Goal: Task Accomplishment & Management: Manage account settings

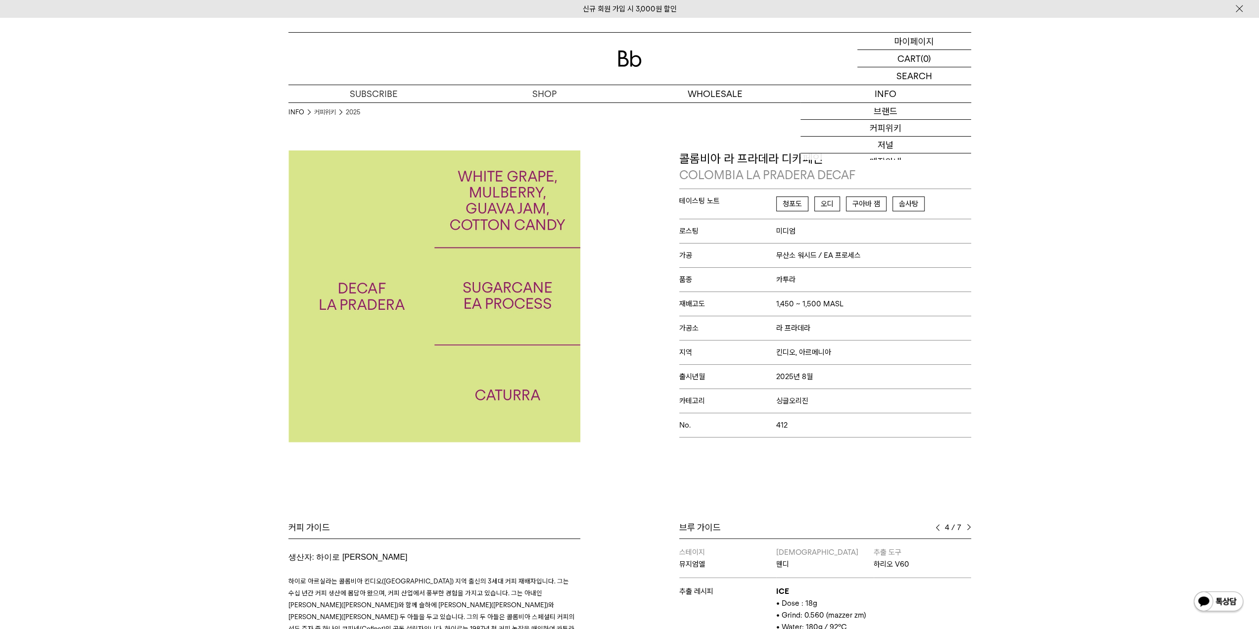
click at [914, 41] on p "마이페이지" at bounding box center [914, 41] width 40 height 17
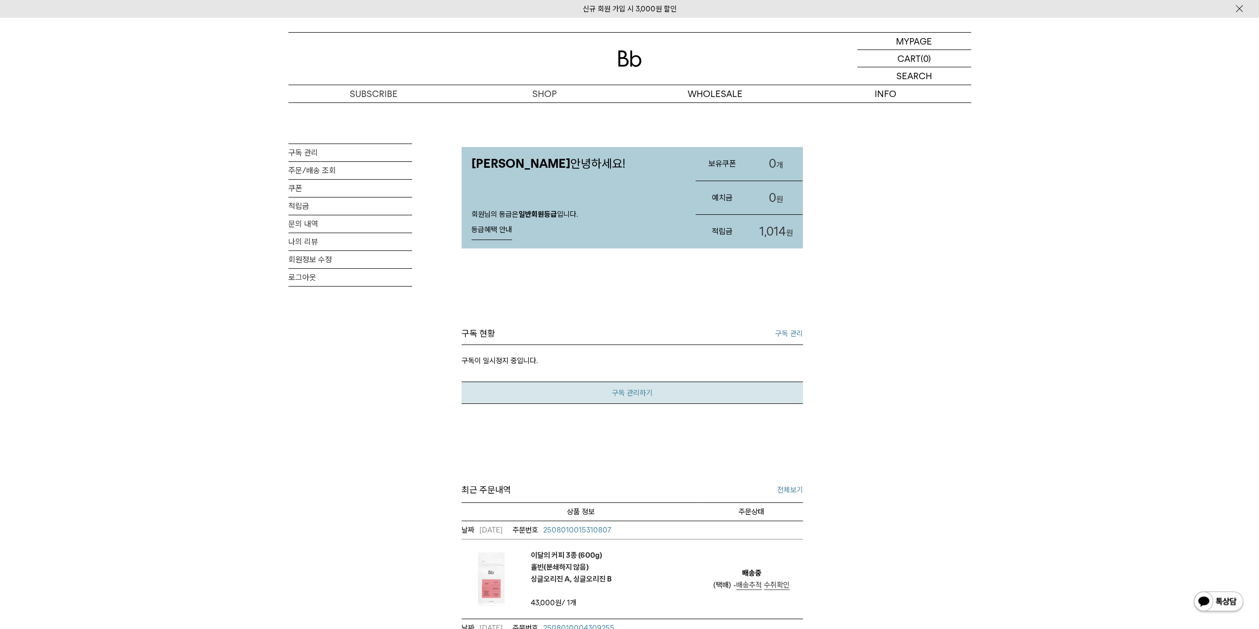
click at [532, 384] on link "구독 관리하기" at bounding box center [632, 392] width 341 height 22
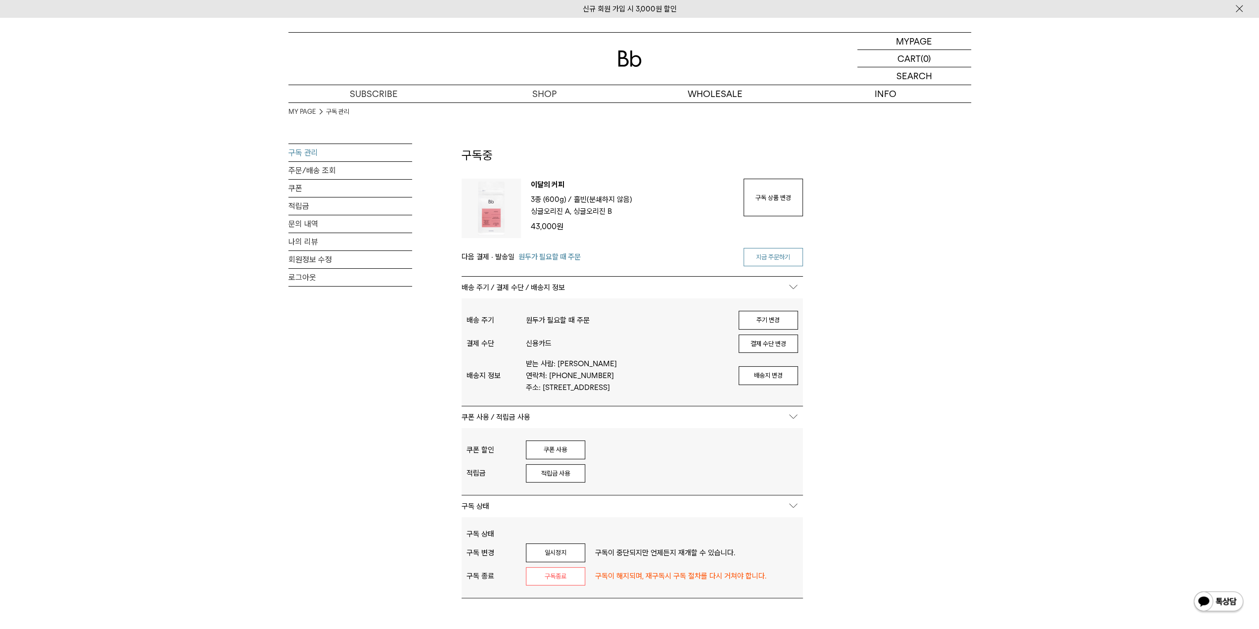
type input "*******"
click at [782, 254] on link "지금 주문하기" at bounding box center [772, 257] width 59 height 19
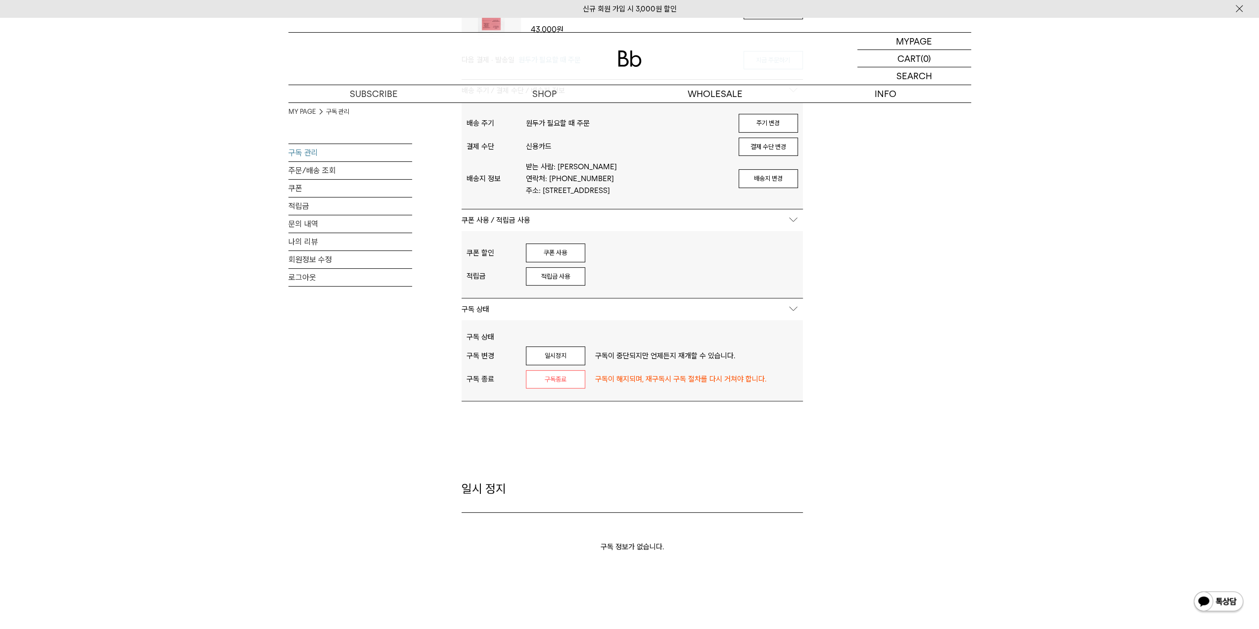
scroll to position [147, 0]
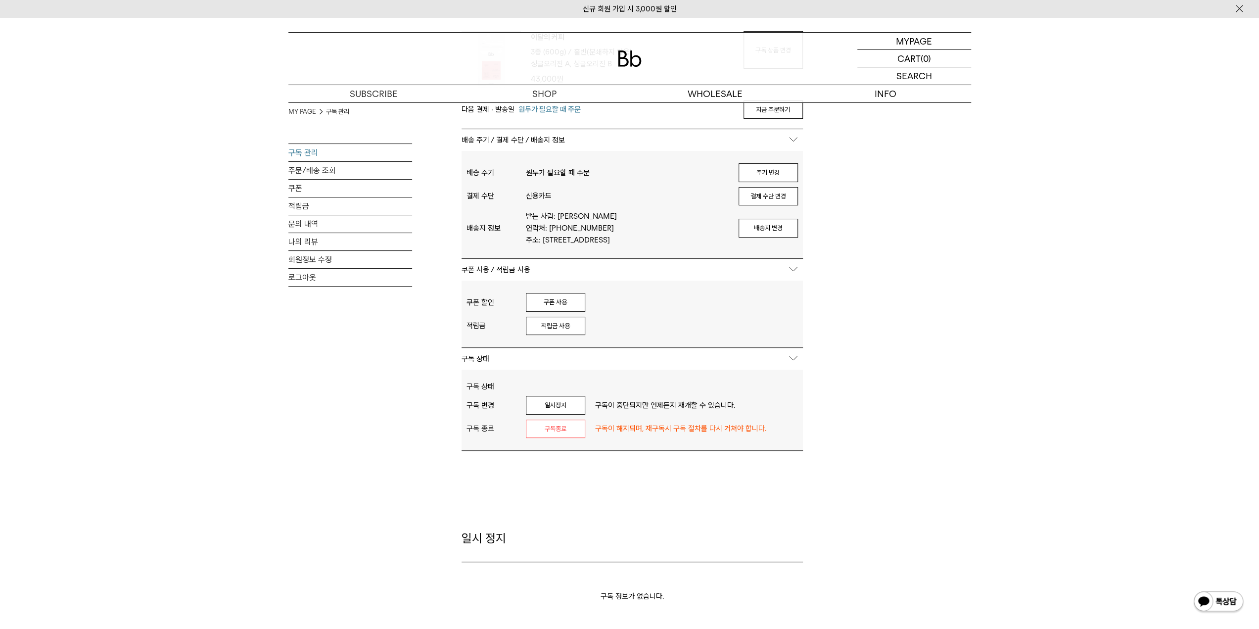
click at [293, 155] on link "구독 관리" at bounding box center [350, 152] width 124 height 17
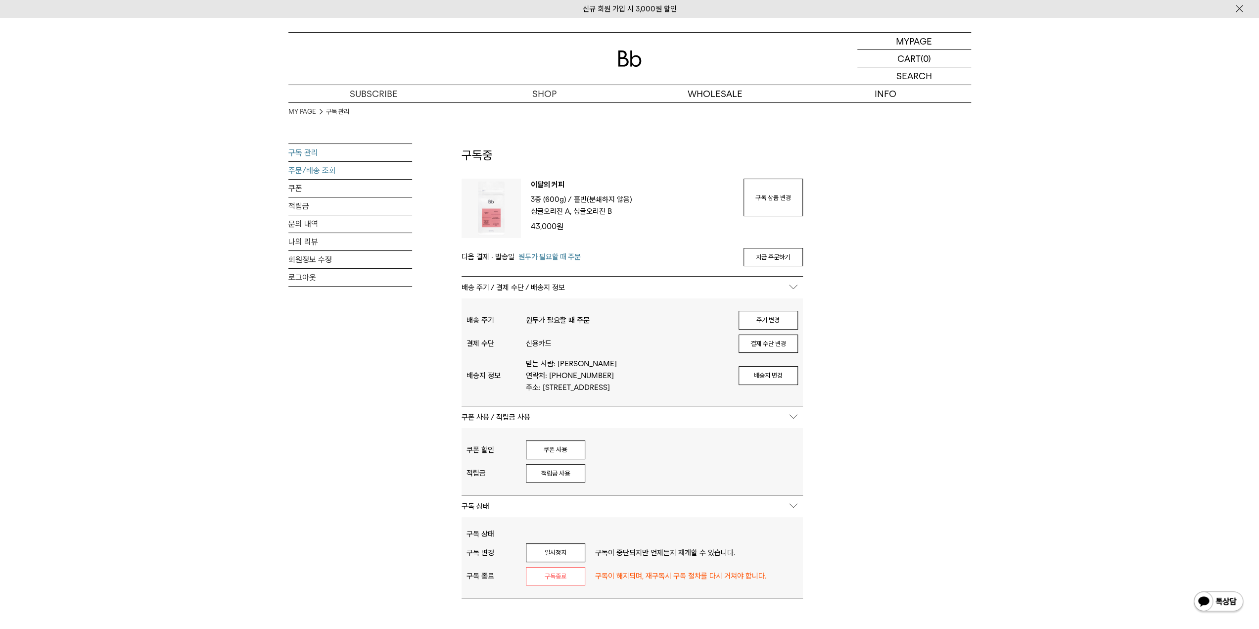
type input "*******"
click at [311, 173] on link "주문/배송 조회" at bounding box center [350, 170] width 124 height 17
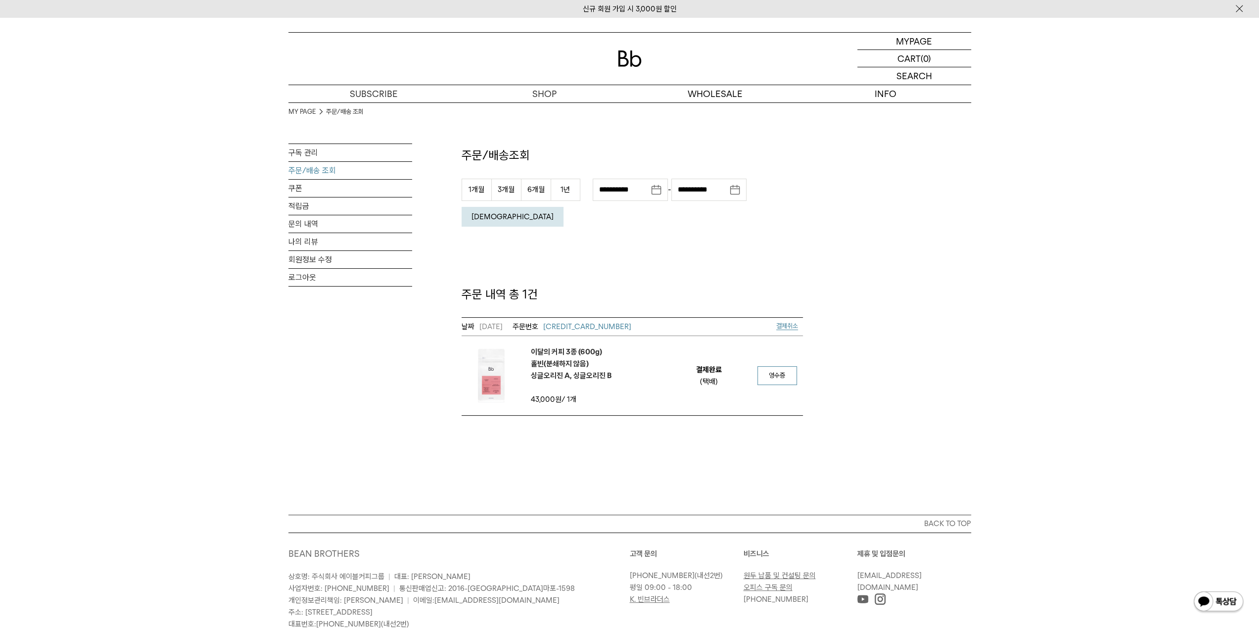
click at [776, 371] on span "영수증" at bounding box center [777, 374] width 16 height 7
click at [564, 346] on em "이달의 커피 3종 (600g) 홀빈(분쇄하지 않음) 싱글오리진 A, 싱글오리진 B" at bounding box center [571, 364] width 81 height 36
click at [302, 156] on link "구독 관리" at bounding box center [350, 152] width 124 height 17
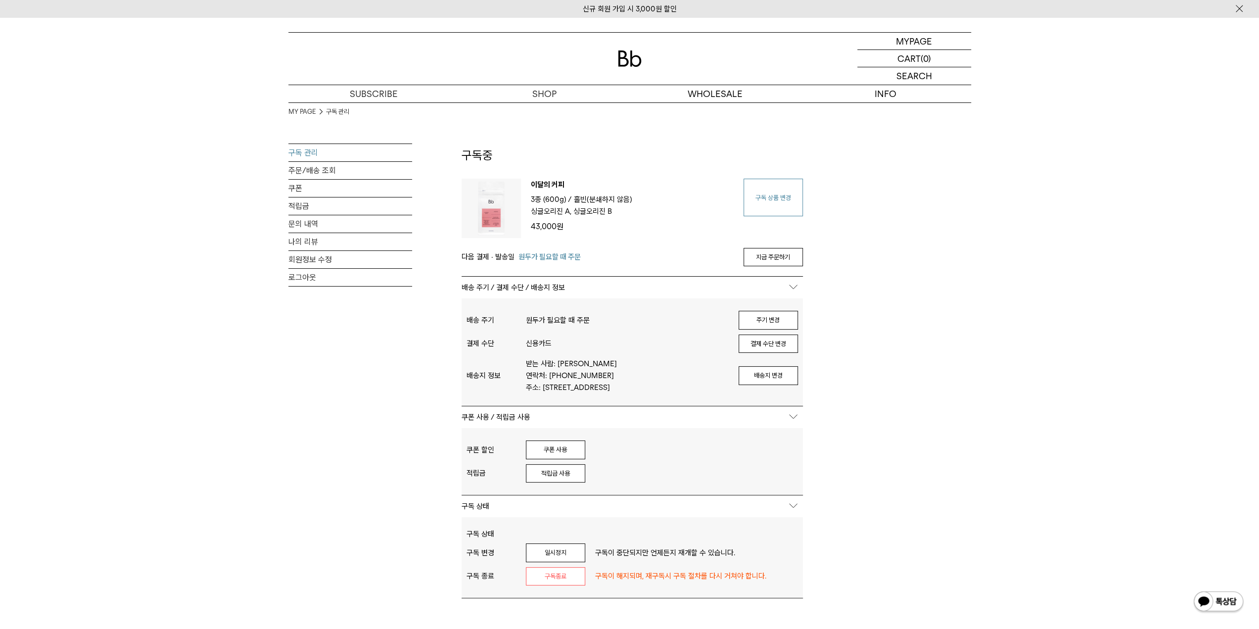
type input "*******"
click at [768, 209] on link "구독 상품 변경" at bounding box center [772, 198] width 59 height 38
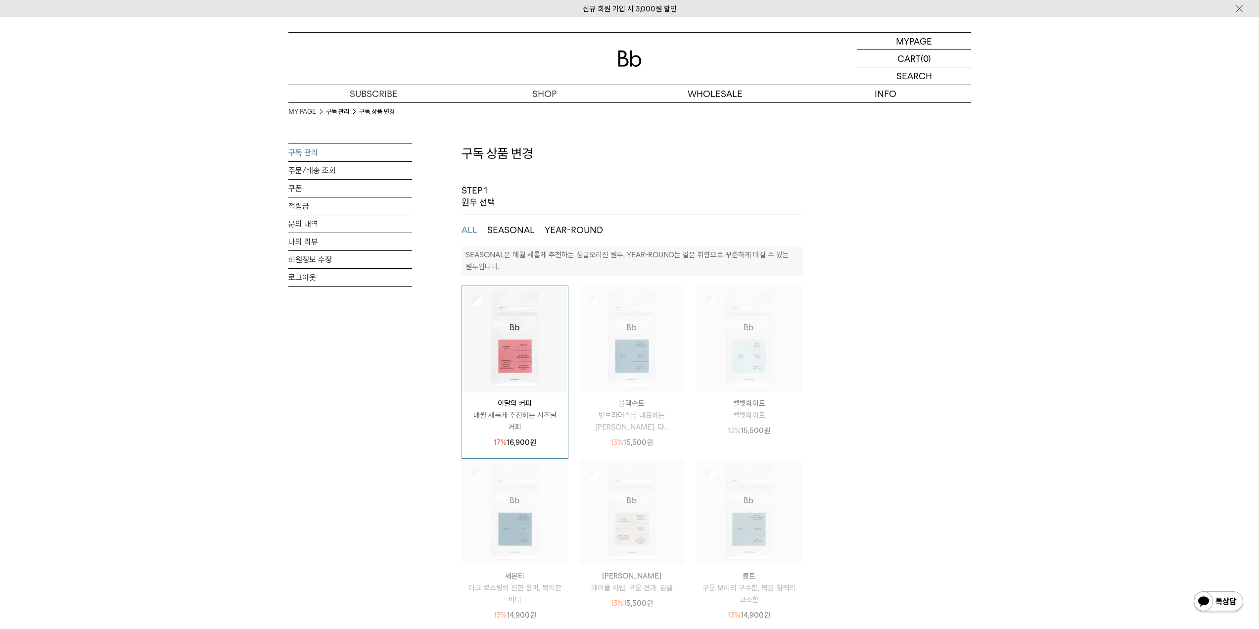
select select "**"
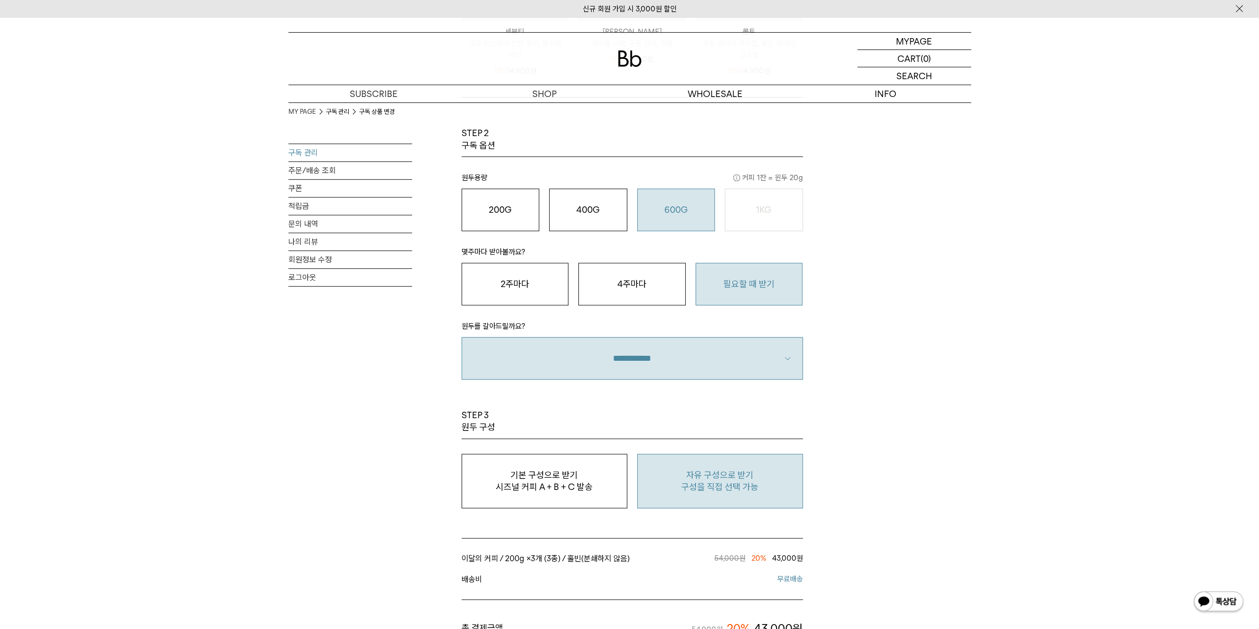
scroll to position [693, 0]
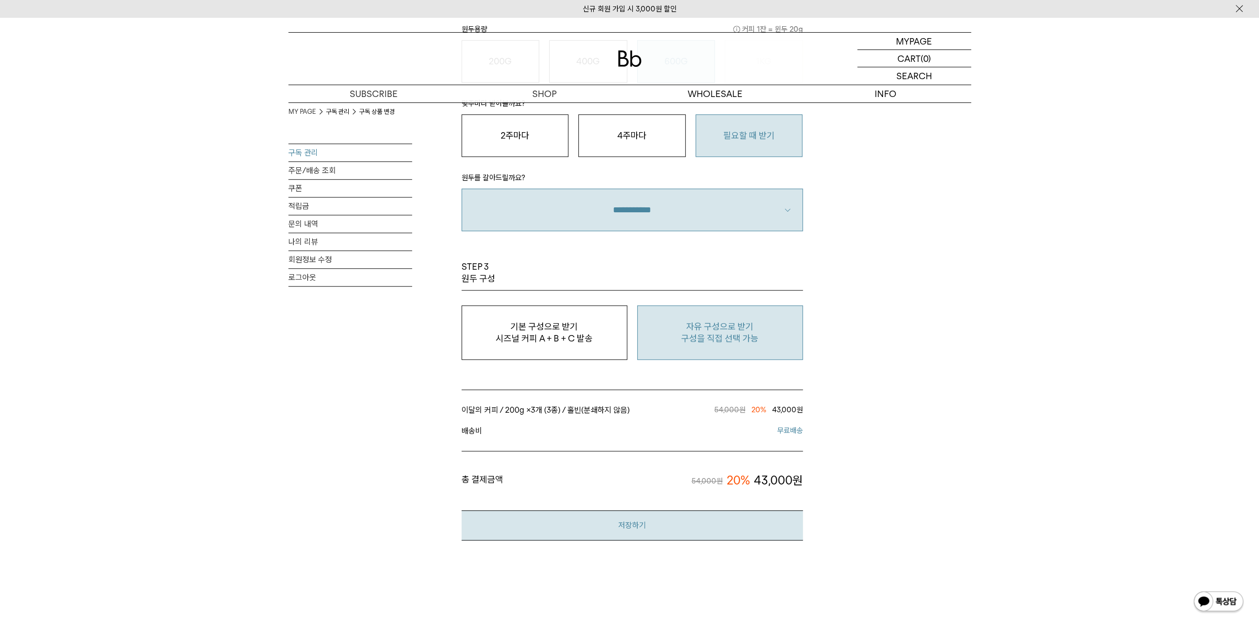
click at [635, 529] on button "저장하기" at bounding box center [632, 525] width 341 height 30
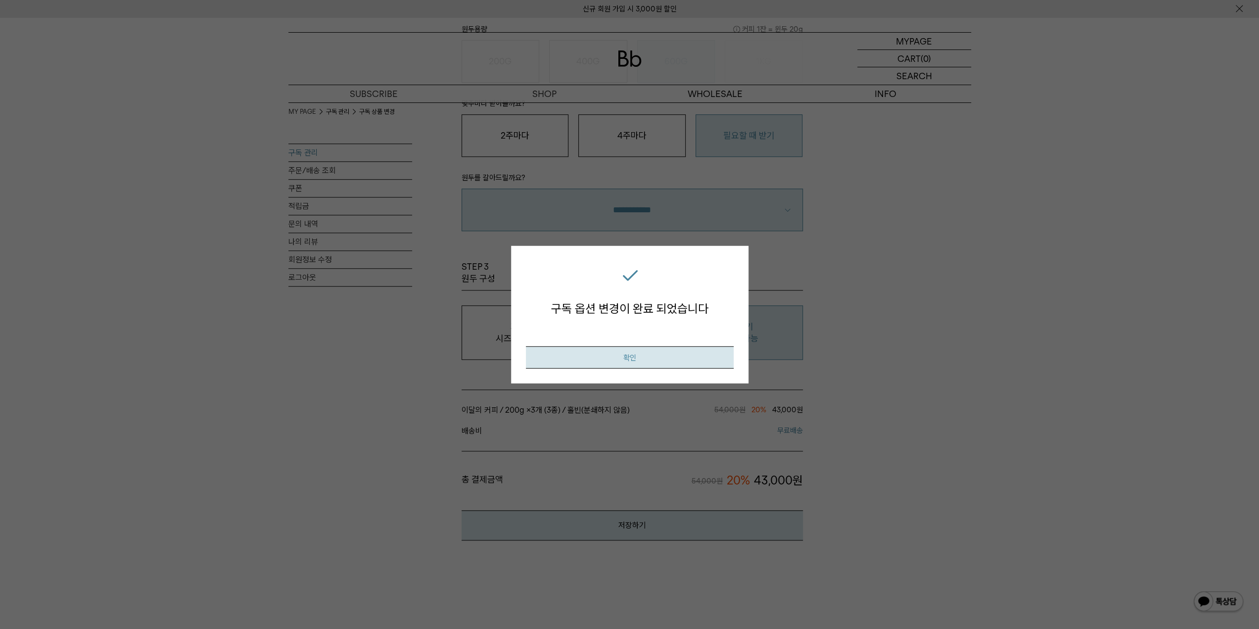
click at [630, 354] on button "확인" at bounding box center [630, 357] width 208 height 22
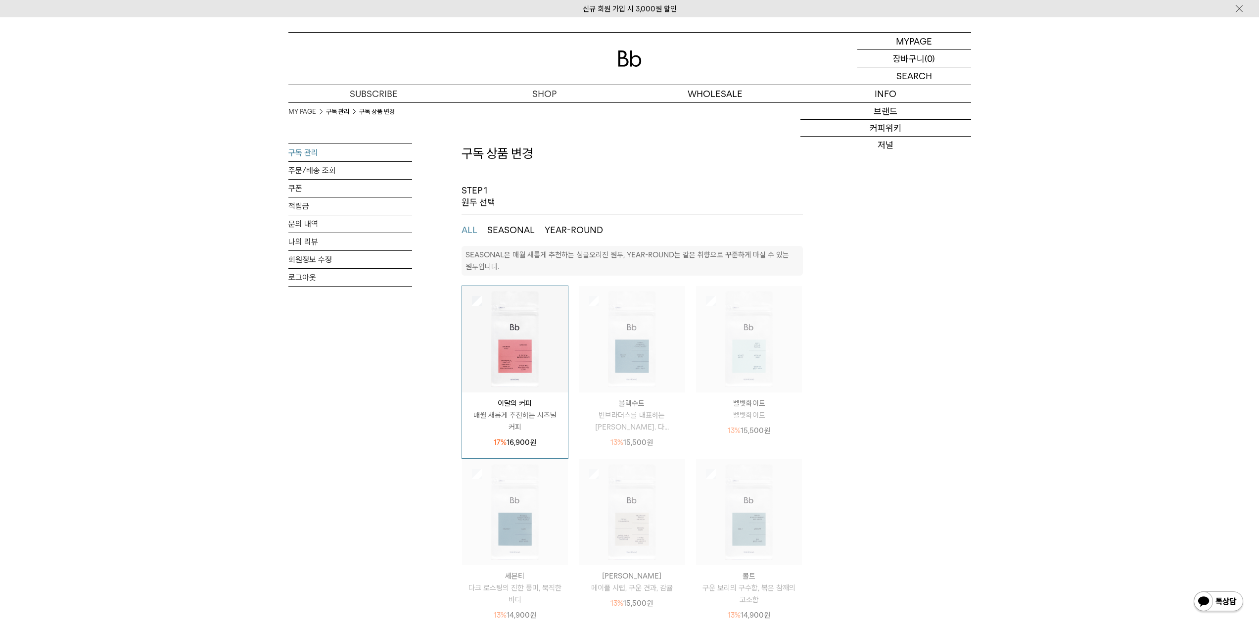
select select "**"
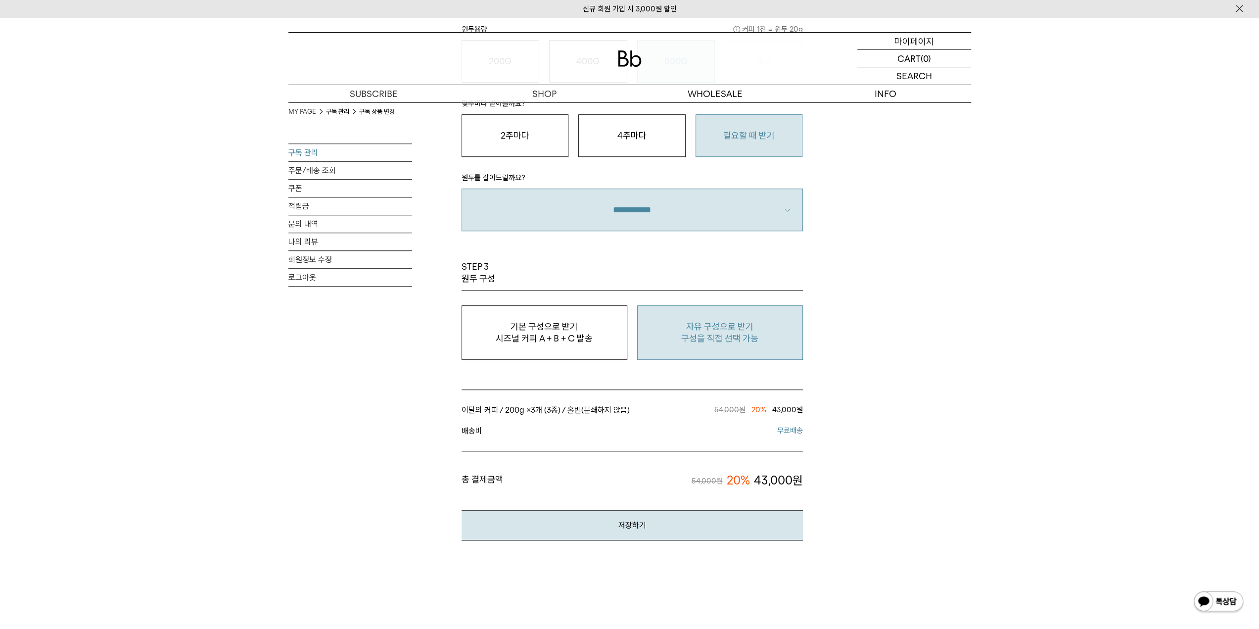
click at [918, 44] on p "마이페이지" at bounding box center [914, 41] width 40 height 17
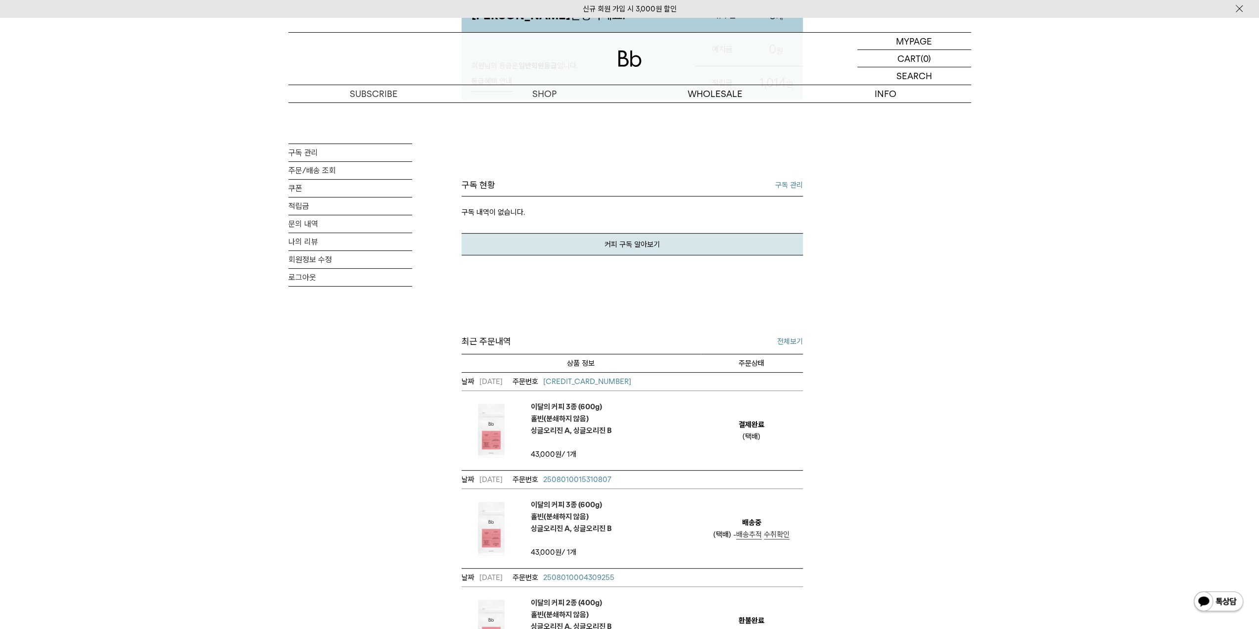
scroll to position [247, 0]
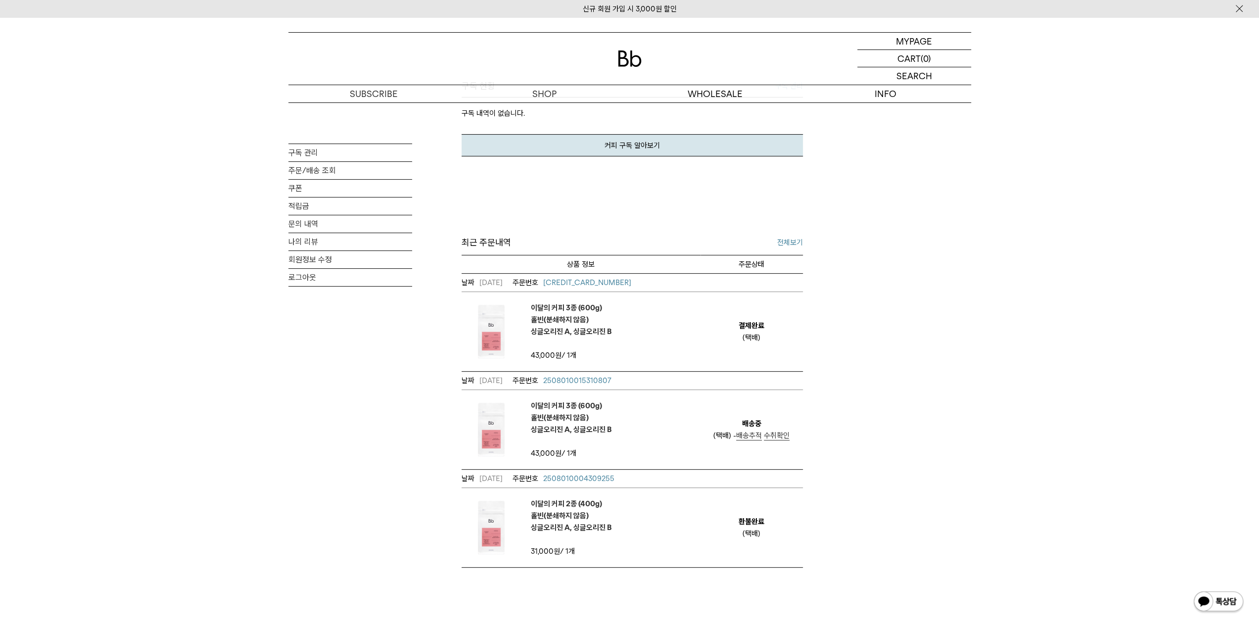
click at [579, 324] on em "이달의 커피 3종 (600g) 홀빈(분쇄하지 않음) 싱글오리진 A, 싱글오리진 B" at bounding box center [571, 320] width 81 height 36
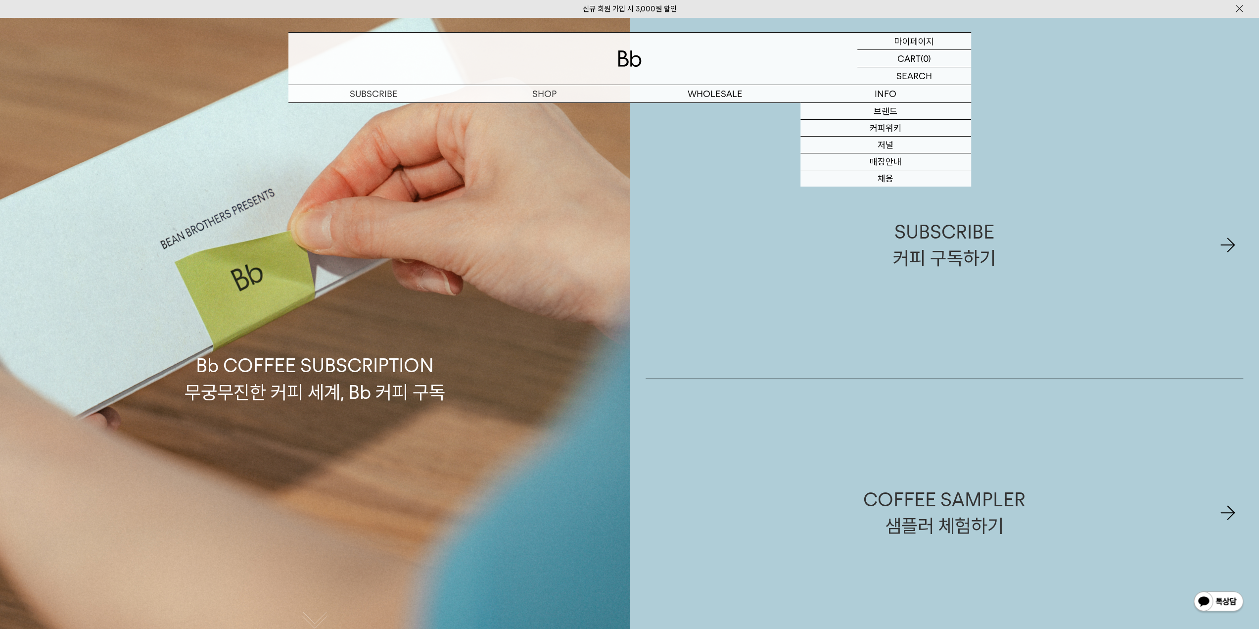
click at [918, 39] on p "마이페이지" at bounding box center [914, 41] width 40 height 17
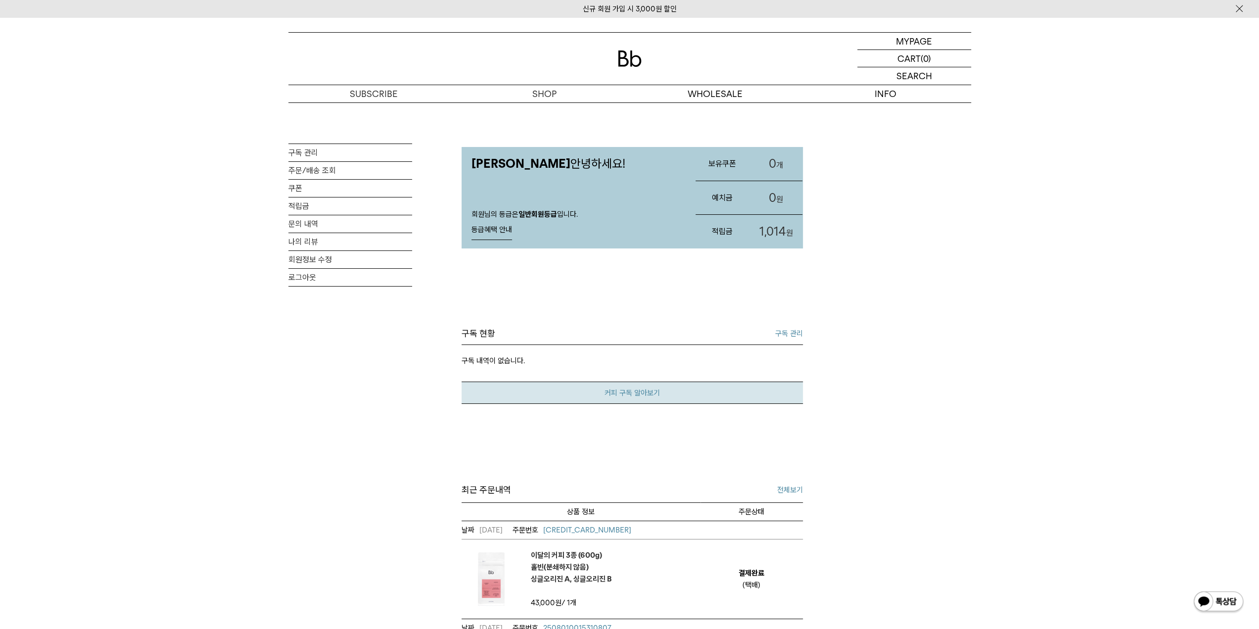
click at [673, 391] on link "커피 구독 알아보기" at bounding box center [632, 392] width 341 height 22
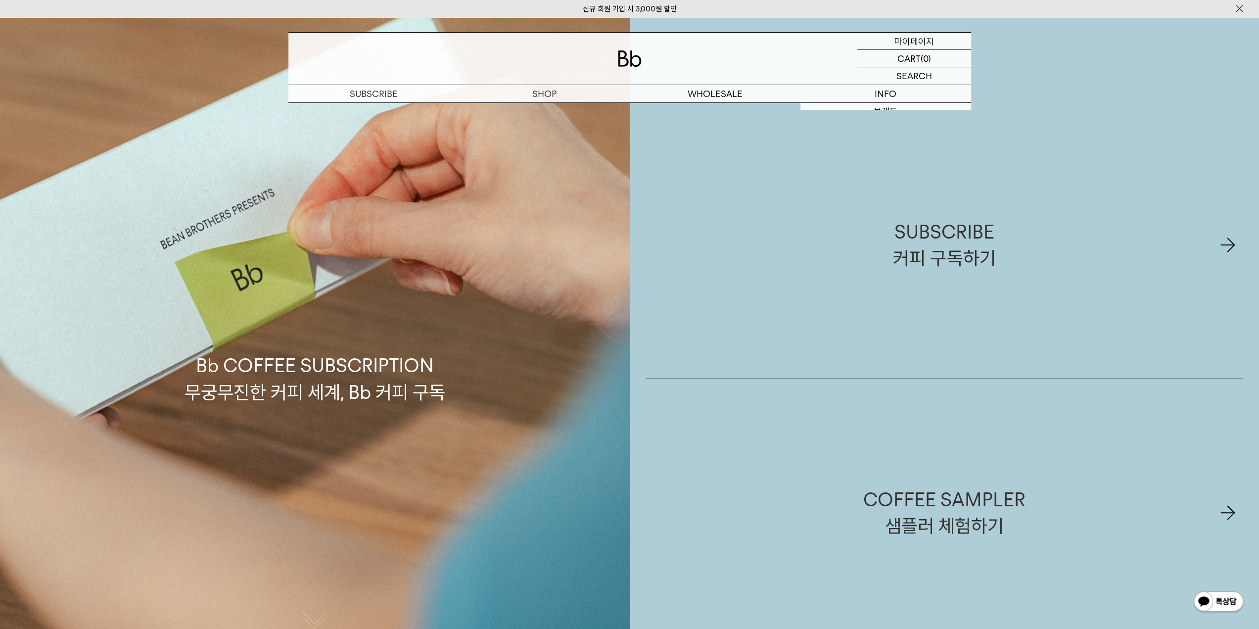
click at [902, 40] on p "마이페이지" at bounding box center [914, 41] width 40 height 17
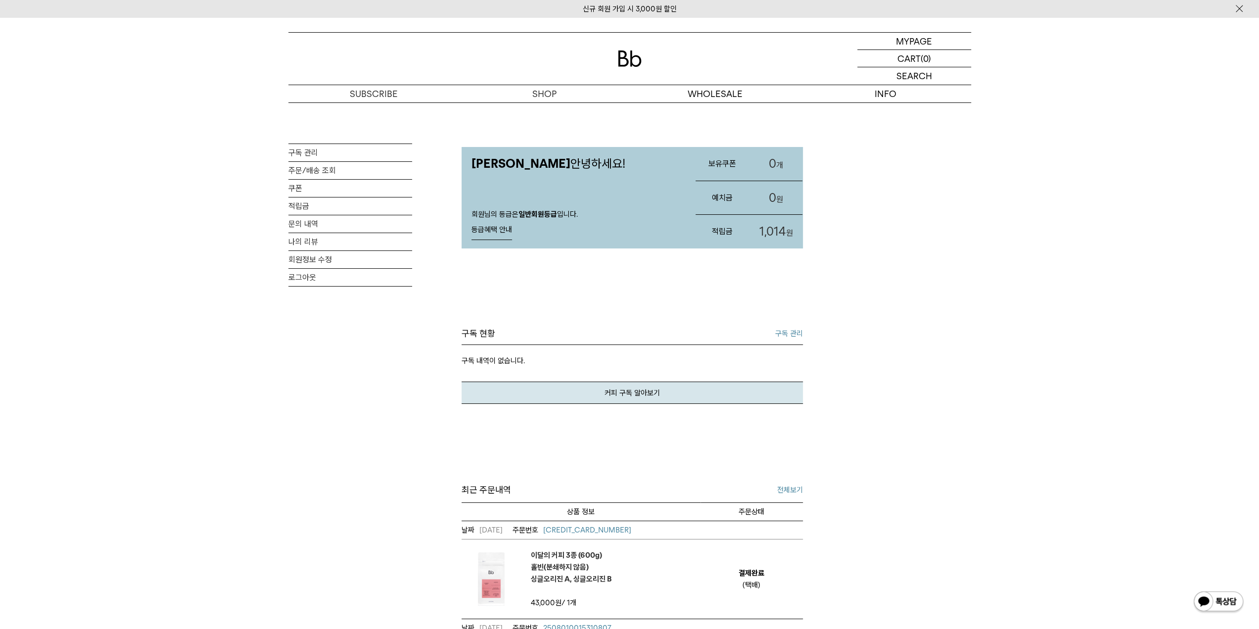
click at [785, 333] on link "구독 관리" at bounding box center [789, 333] width 28 height 12
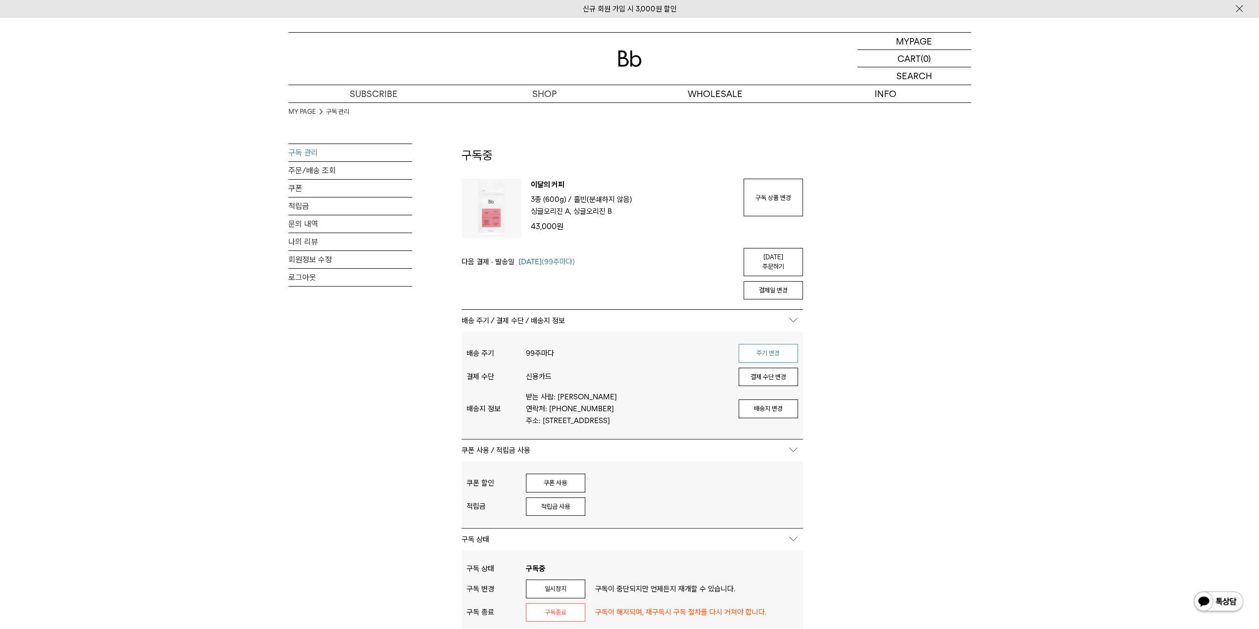
type input "*******"
click at [767, 344] on button "주기 변경" at bounding box center [768, 353] width 59 height 19
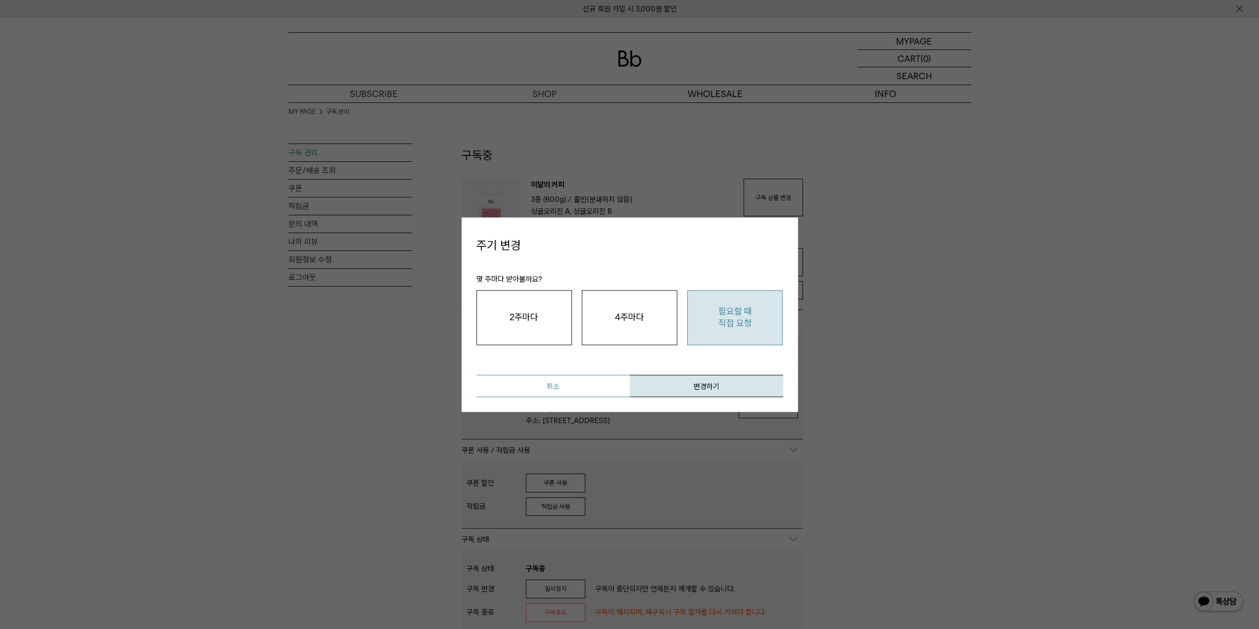
click at [573, 381] on button "취소" at bounding box center [552, 385] width 153 height 22
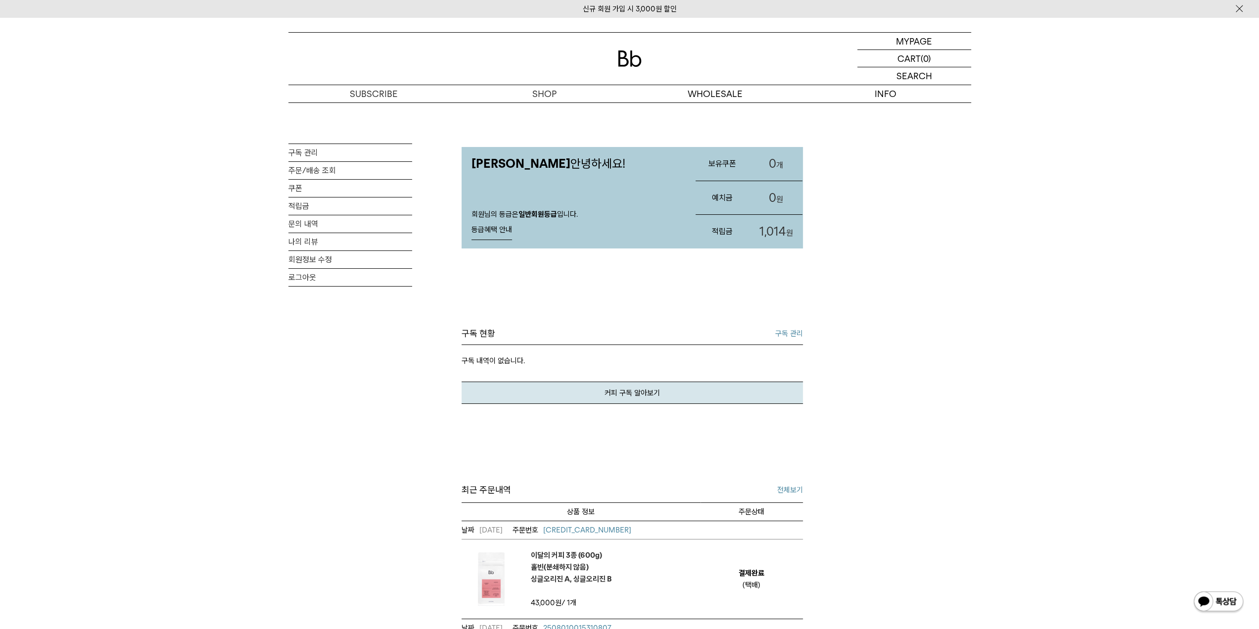
scroll to position [148, 0]
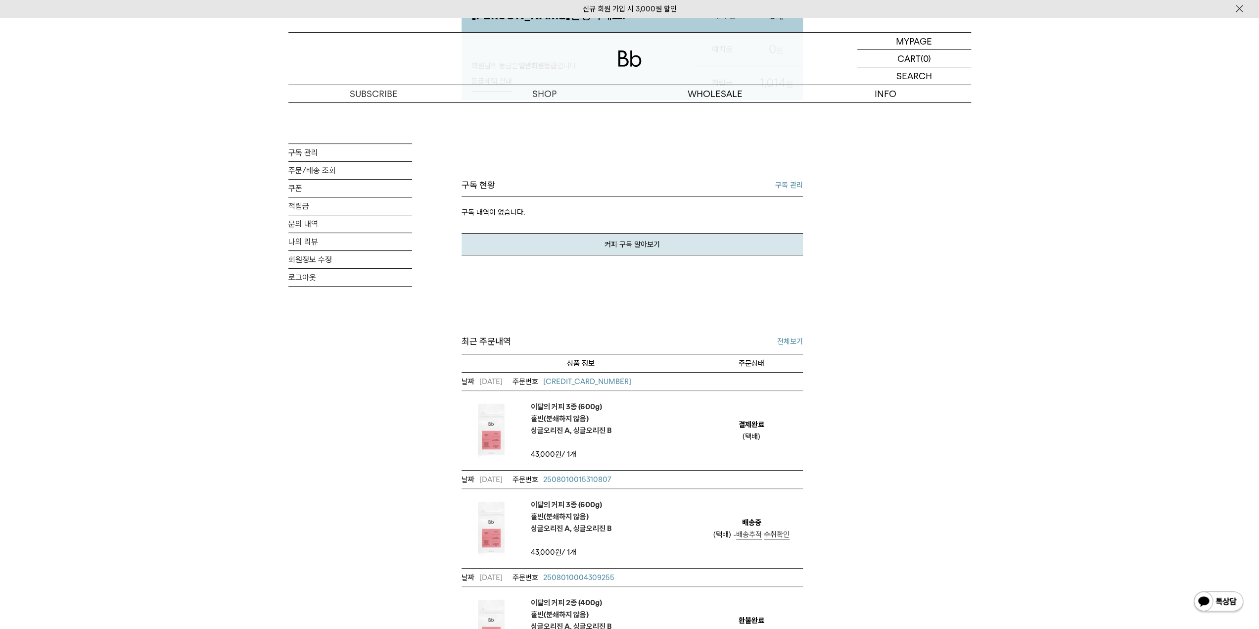
click at [576, 424] on em "이달의 커피 3종 (600g) 홀빈(분쇄하지 않음) 싱글오리진 A, 싱글오리진 B" at bounding box center [571, 419] width 81 height 36
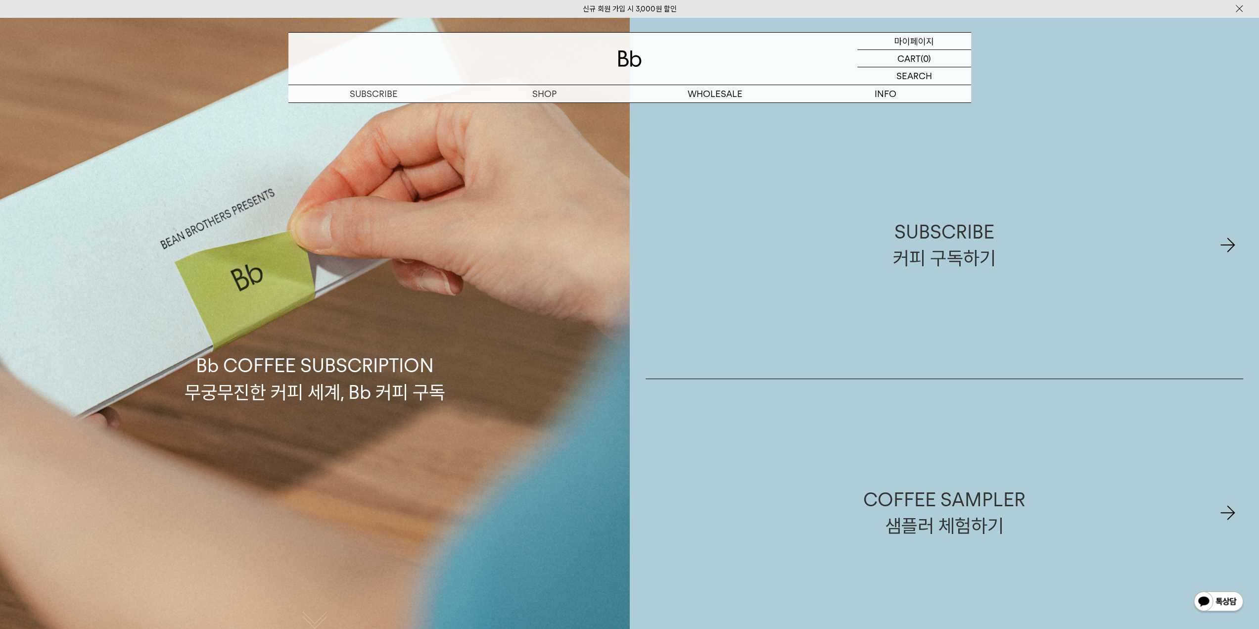
click at [902, 42] on p "마이페이지" at bounding box center [914, 41] width 40 height 17
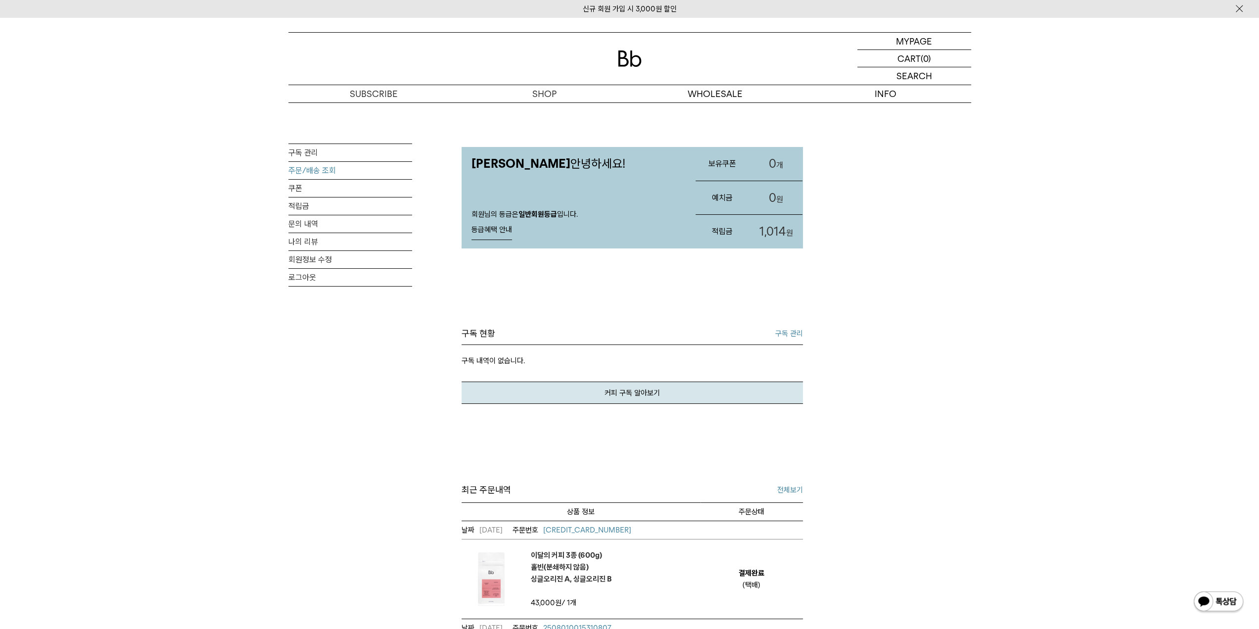
click at [315, 174] on link "주문/배송 조회" at bounding box center [350, 170] width 124 height 17
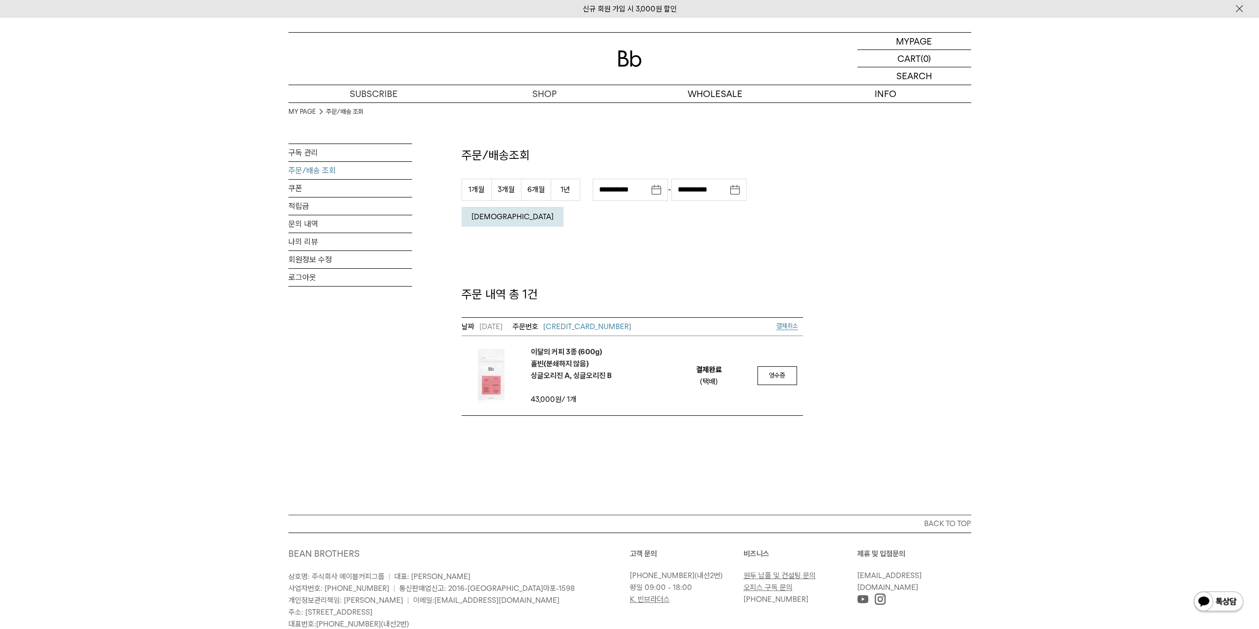
click at [787, 322] on span "결제취소" at bounding box center [787, 325] width 22 height 7
click at [304, 155] on link "구독 관리" at bounding box center [350, 152] width 124 height 17
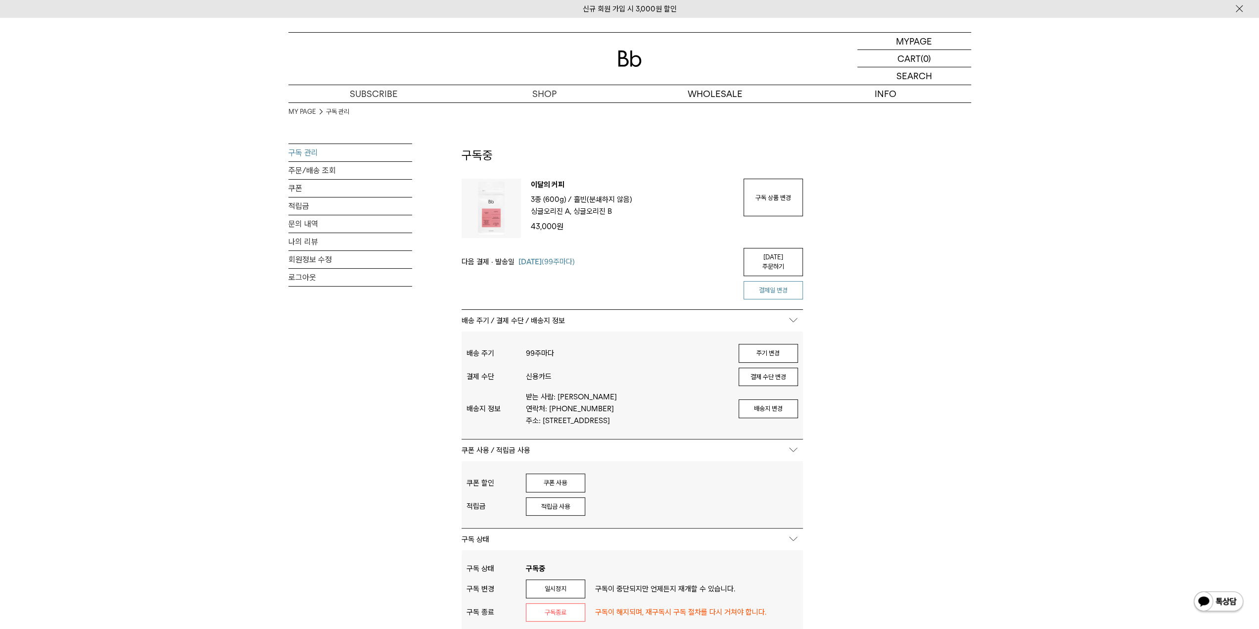
type input "*******"
click at [777, 282] on button "결제일 변경" at bounding box center [772, 290] width 59 height 19
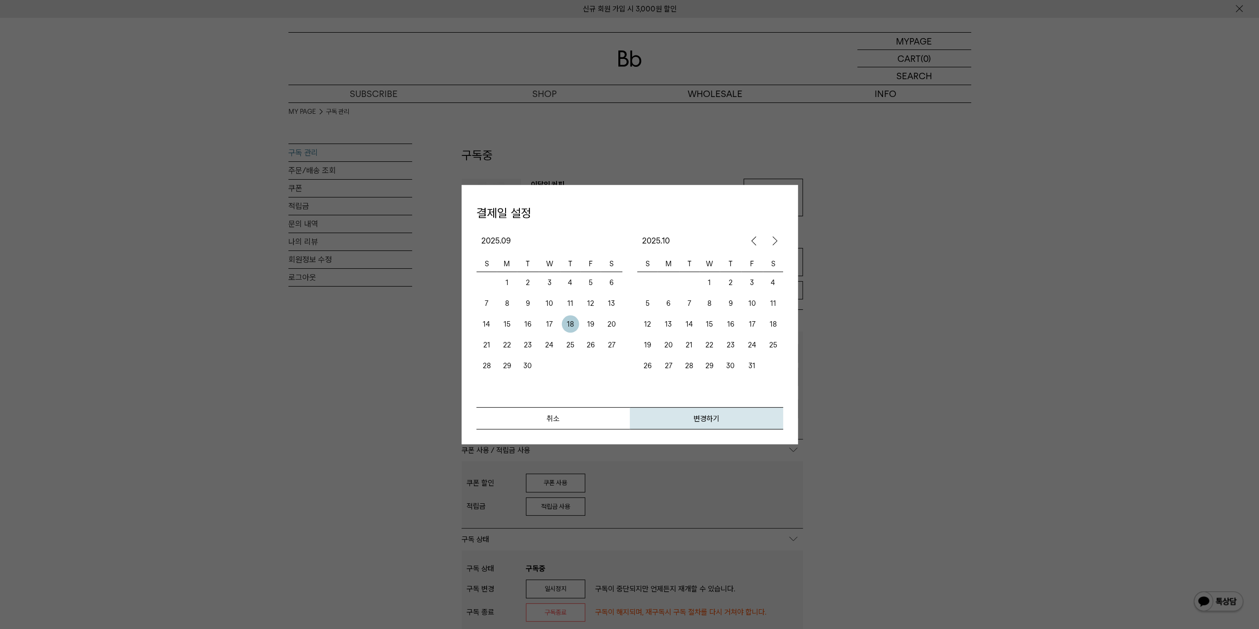
click at [509, 283] on td "1" at bounding box center [506, 282] width 20 height 21
click at [713, 416] on button "변경하기" at bounding box center [706, 418] width 153 height 22
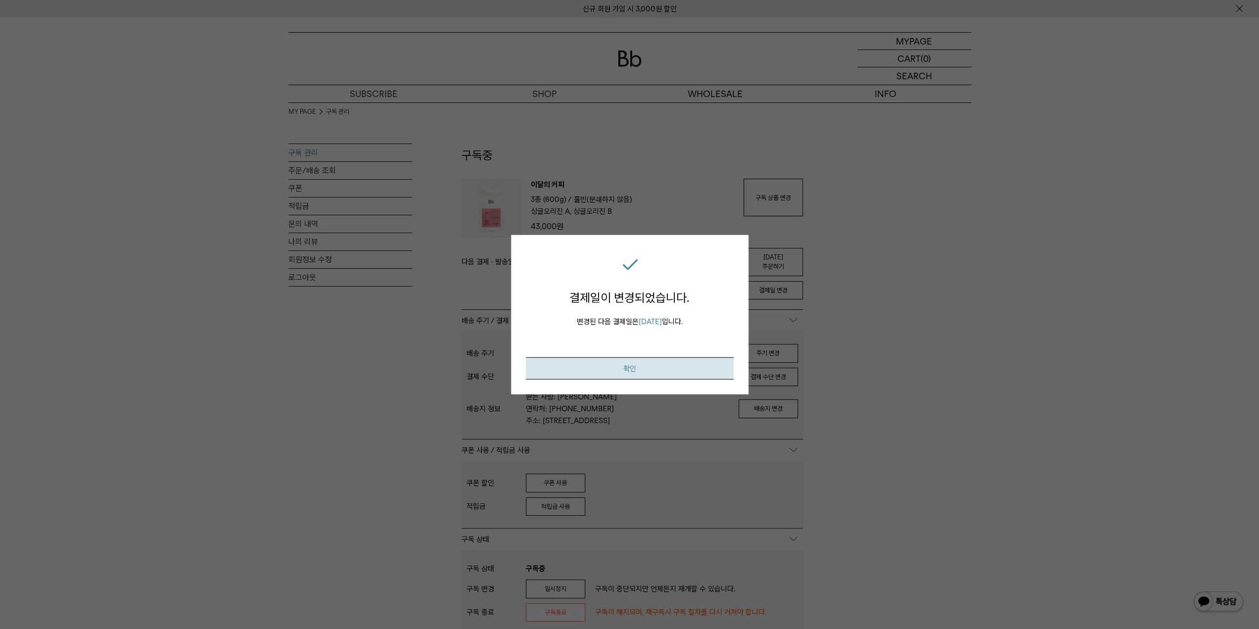
click at [670, 371] on button "확인" at bounding box center [630, 368] width 208 height 22
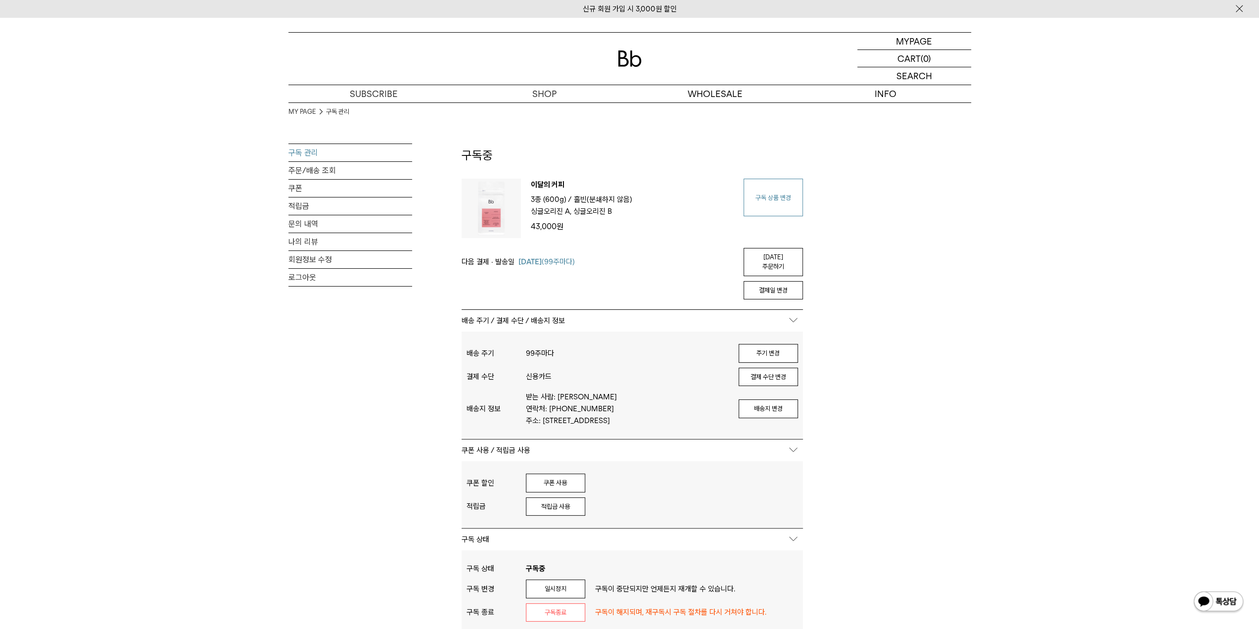
type input "*******"
click at [798, 201] on link "구독 상품 변경" at bounding box center [772, 198] width 59 height 38
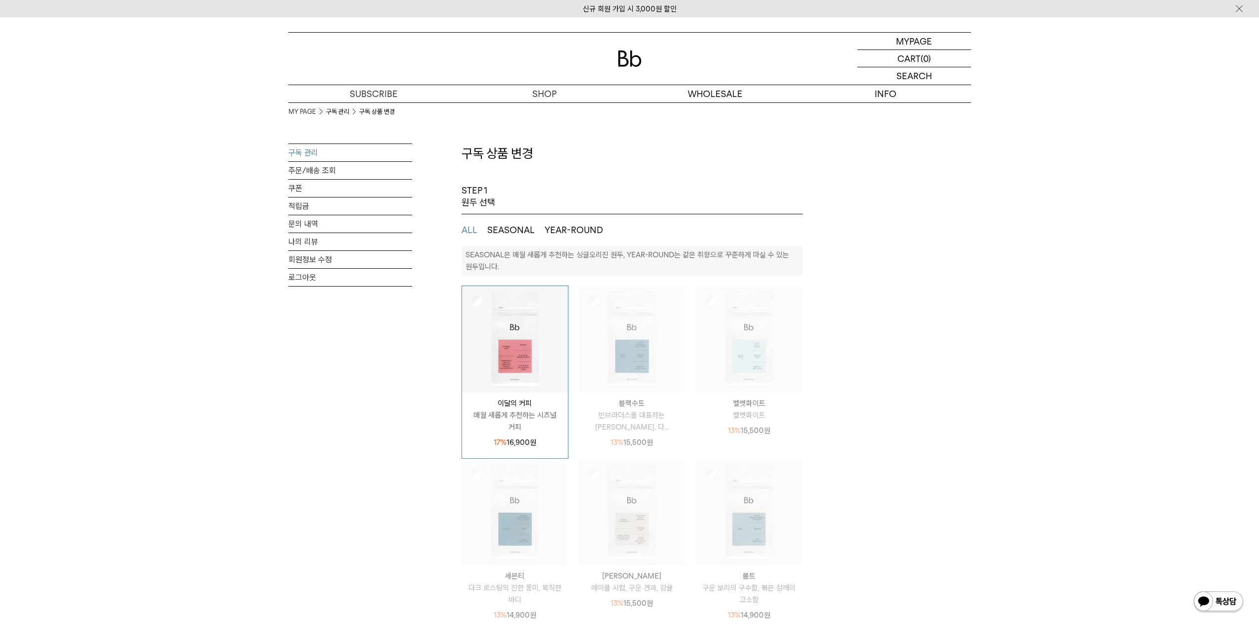
select select "**"
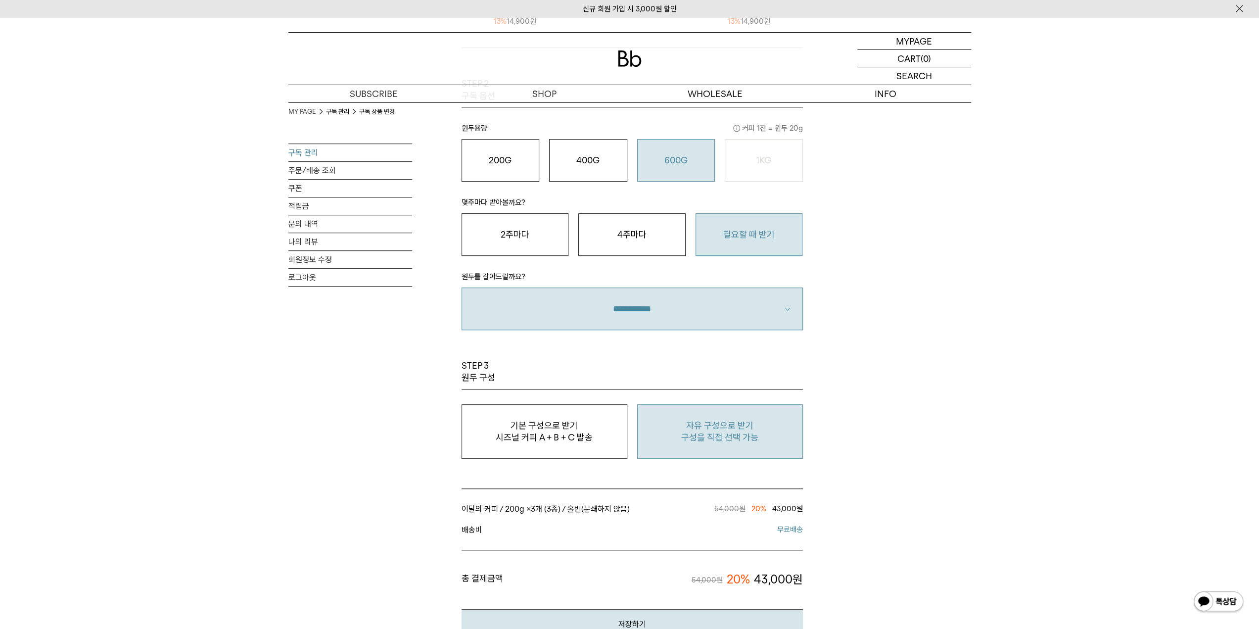
scroll to position [693, 0]
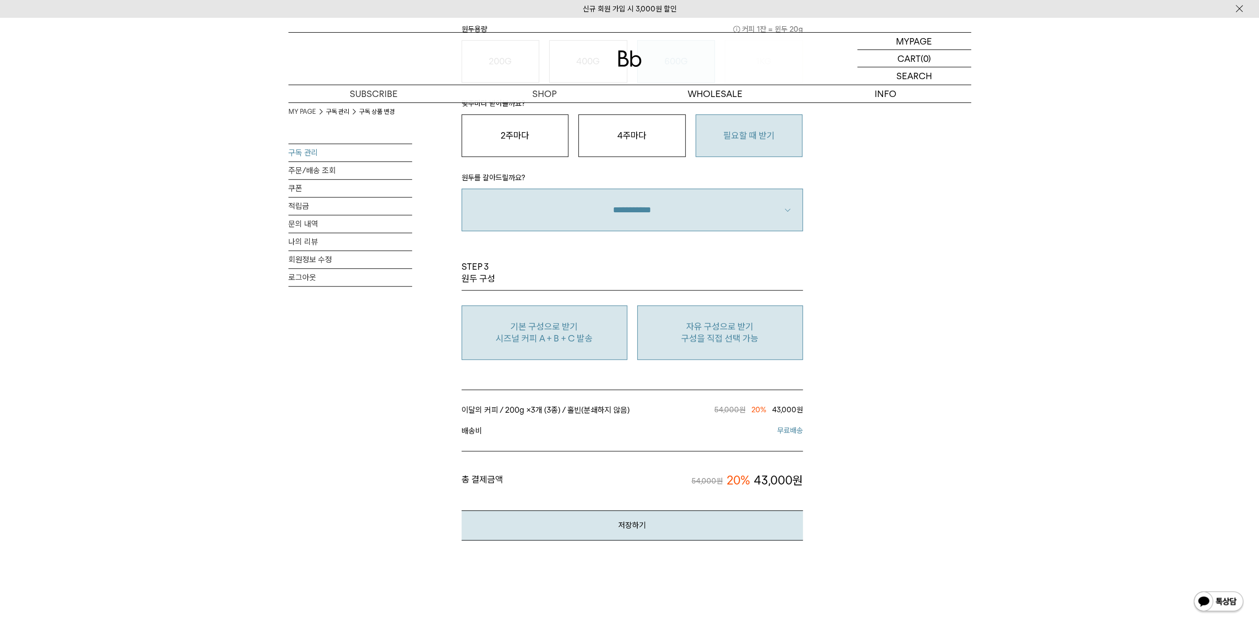
click at [594, 342] on p "시즈널 커피 A + B + C 발송" at bounding box center [544, 338] width 155 height 12
click at [717, 333] on p "구성을 직접 선택 가능" at bounding box center [720, 338] width 155 height 12
type input "*"
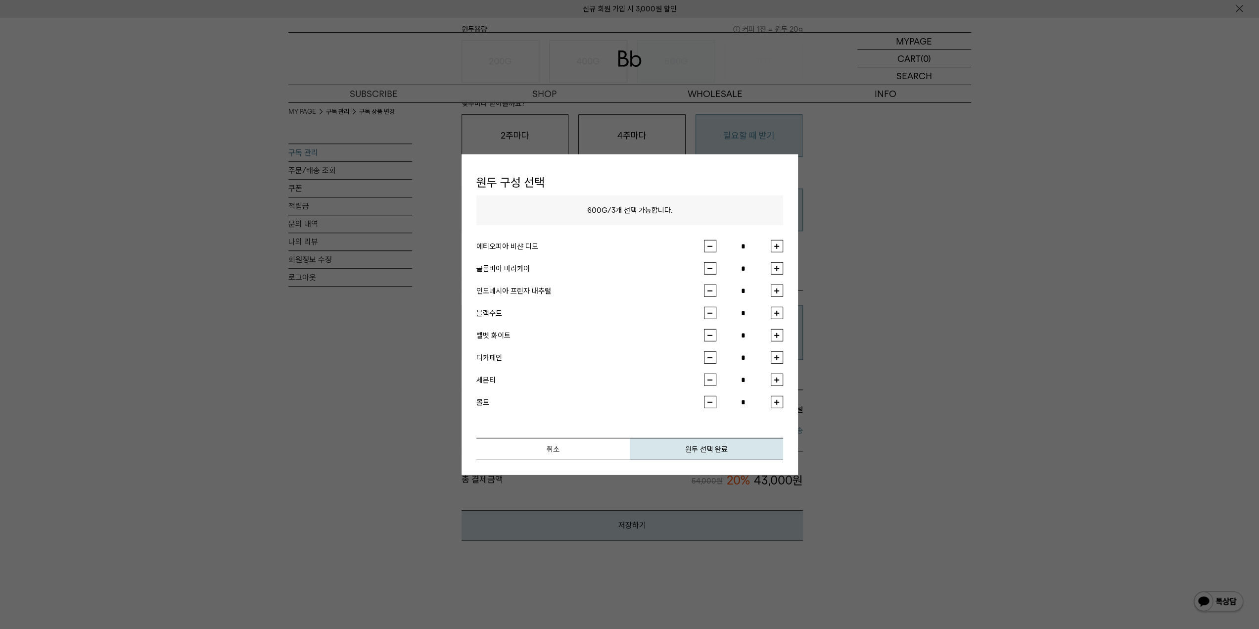
scroll to position [791, 0]
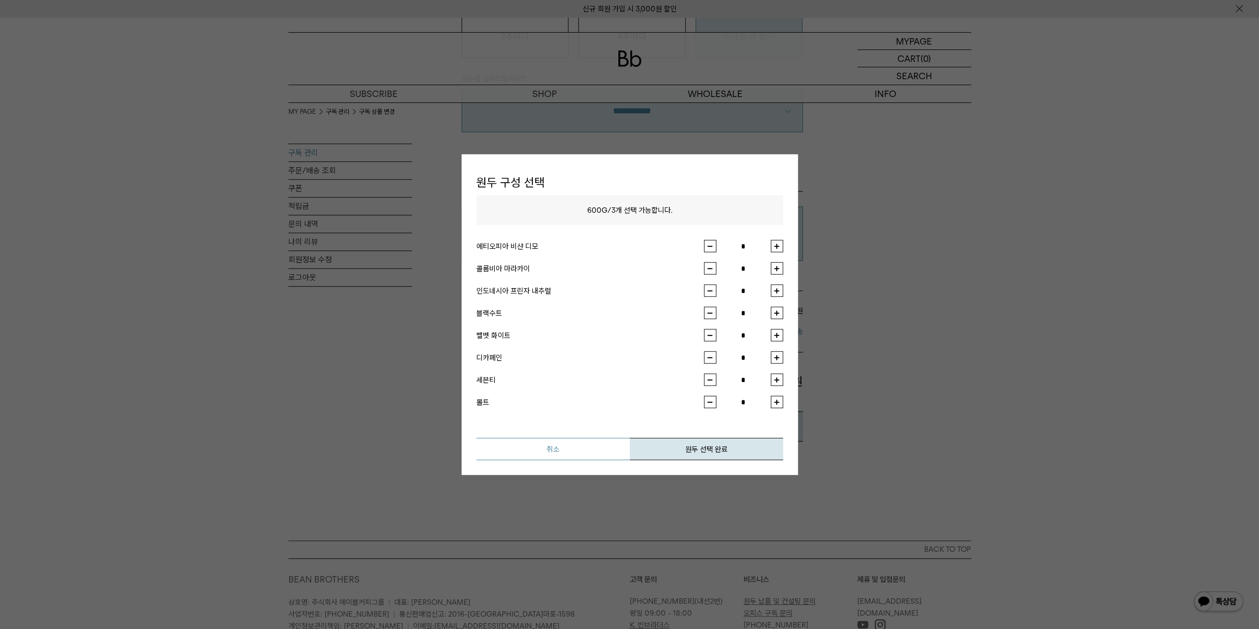
click at [616, 449] on button "취소" at bounding box center [552, 449] width 153 height 22
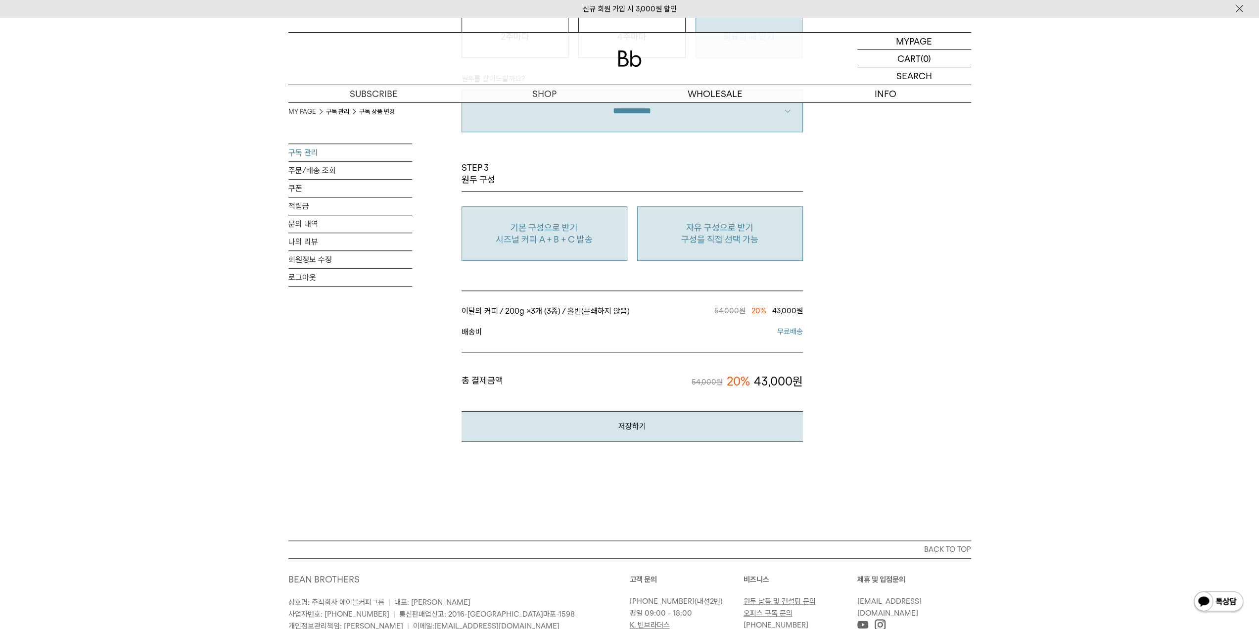
click at [596, 238] on p "시즈널 커피 A + B + C 발송" at bounding box center [544, 239] width 155 height 12
click at [714, 236] on p "구성을 직접 선택 가능" at bounding box center [720, 239] width 155 height 12
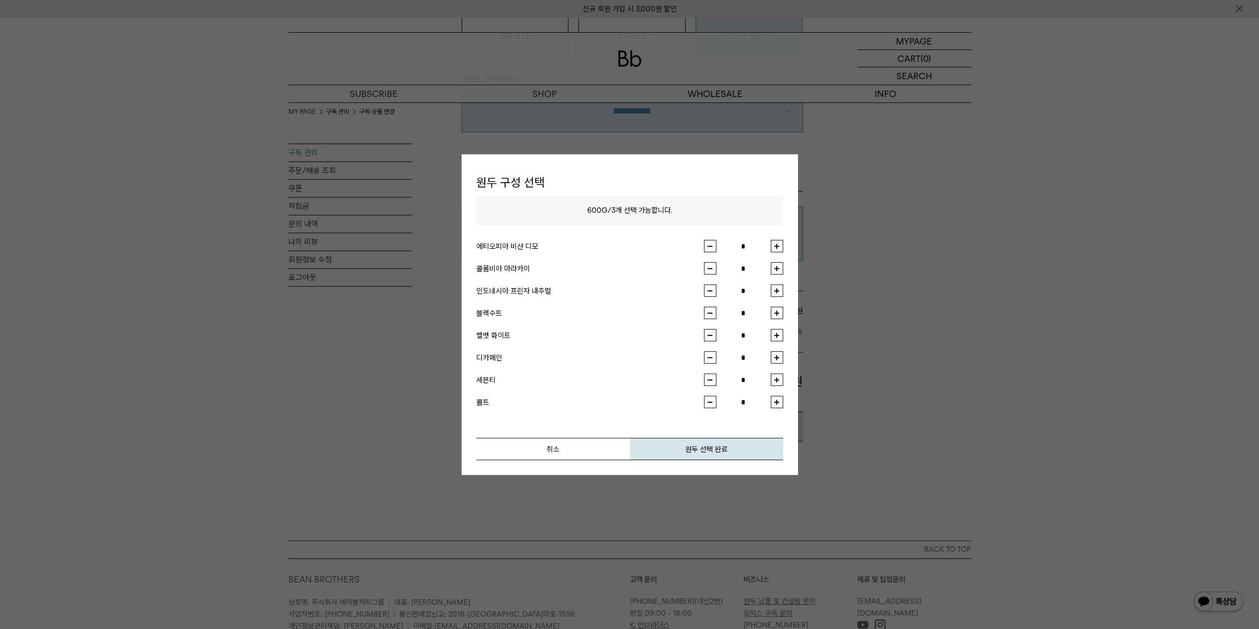
click at [781, 241] on button "button" at bounding box center [777, 246] width 12 height 12
type input "*"
click at [777, 265] on button "button" at bounding box center [777, 268] width 12 height 12
type input "*"
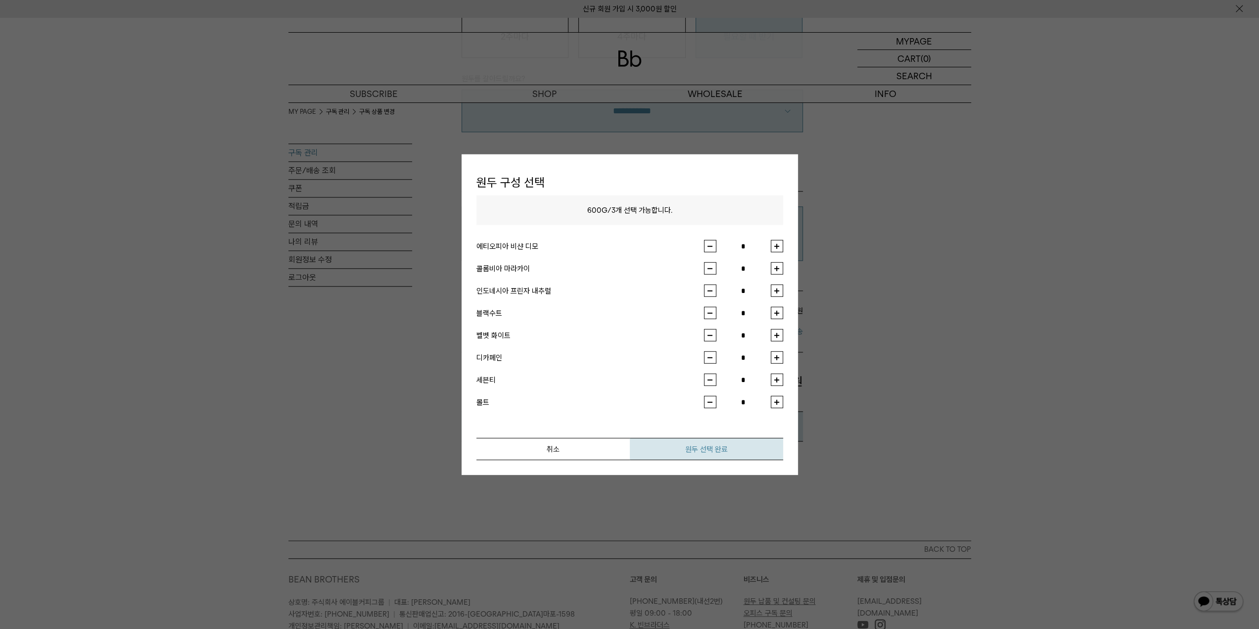
click at [730, 445] on button "원두 선택 완료" at bounding box center [706, 449] width 153 height 22
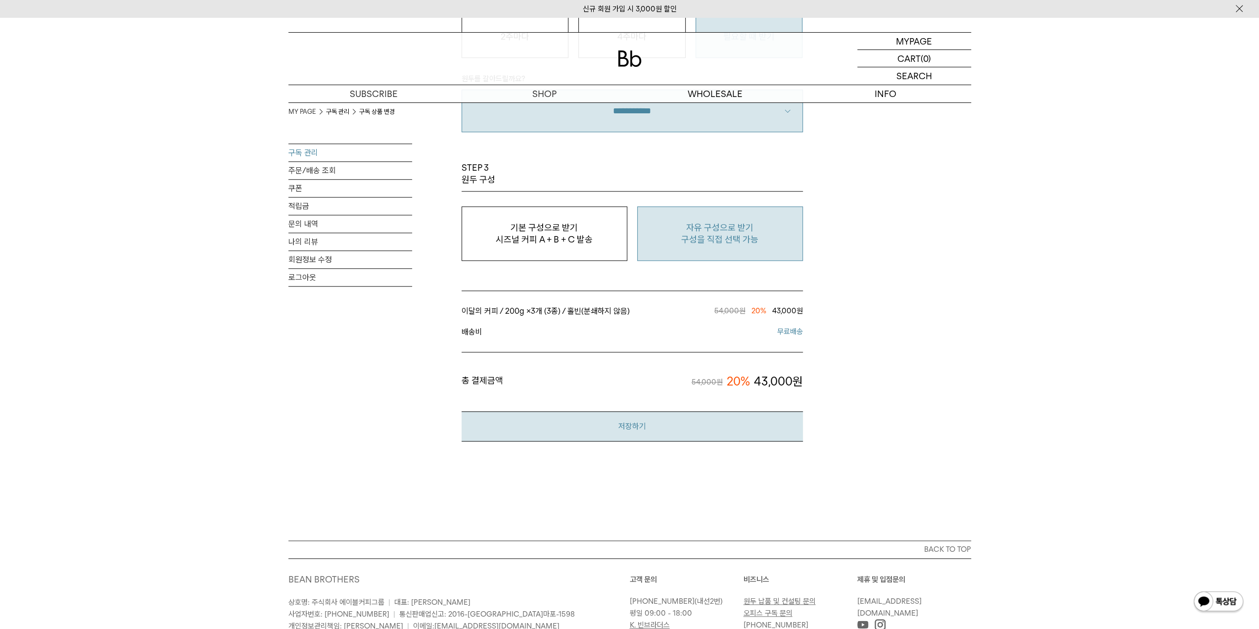
click at [724, 422] on button "저장하기" at bounding box center [632, 426] width 341 height 30
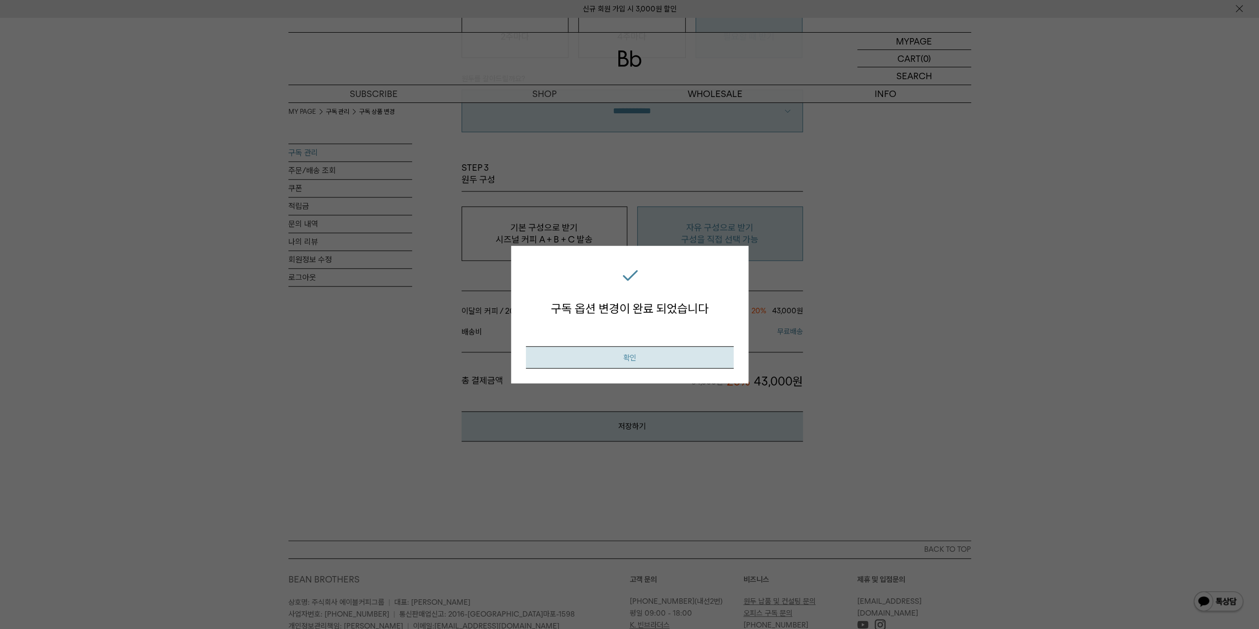
click at [679, 356] on button "확인" at bounding box center [630, 357] width 208 height 22
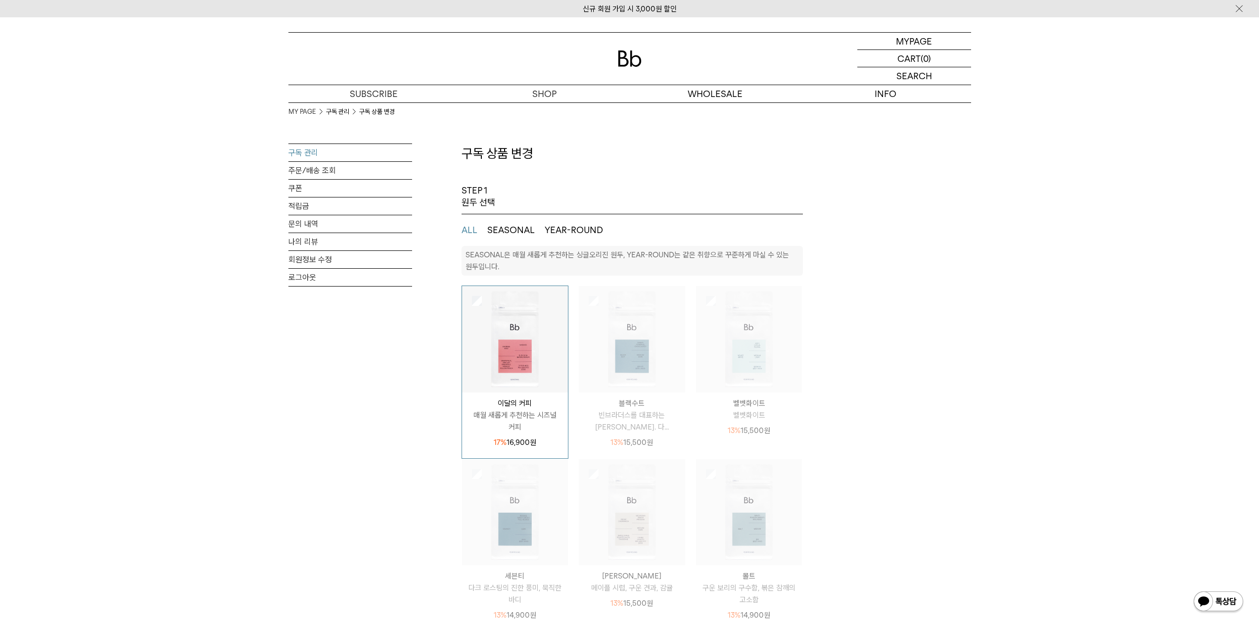
select select "**"
click at [319, 170] on link "주문/배송 조회" at bounding box center [350, 170] width 124 height 17
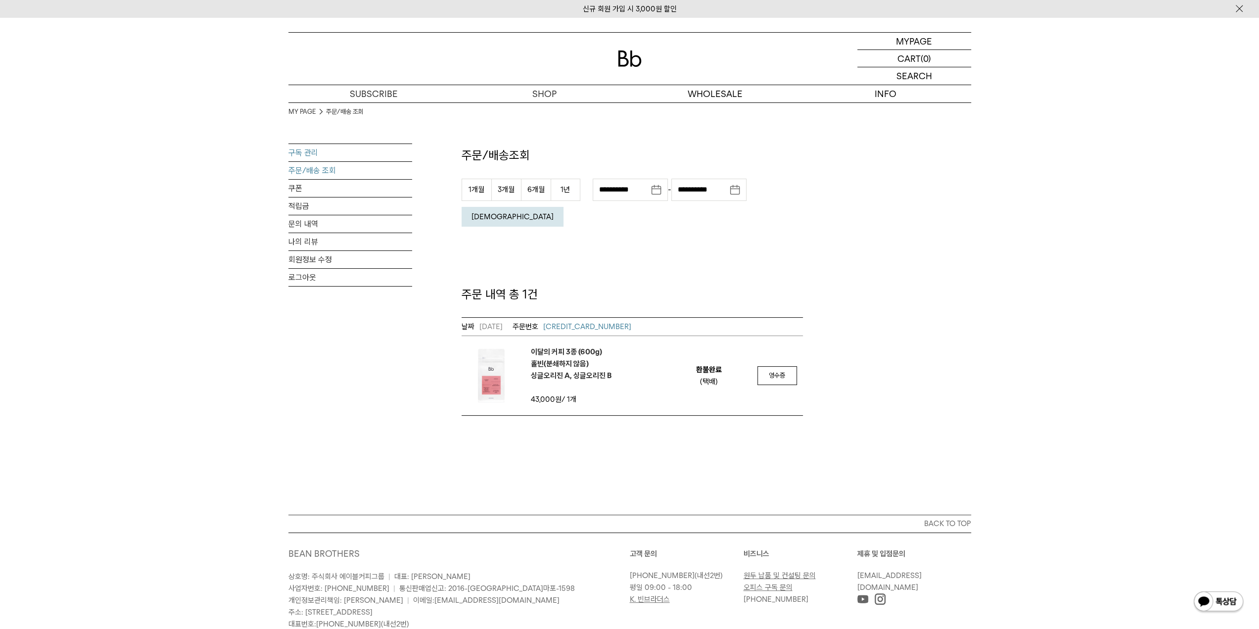
click at [310, 154] on link "구독 관리" at bounding box center [350, 152] width 124 height 17
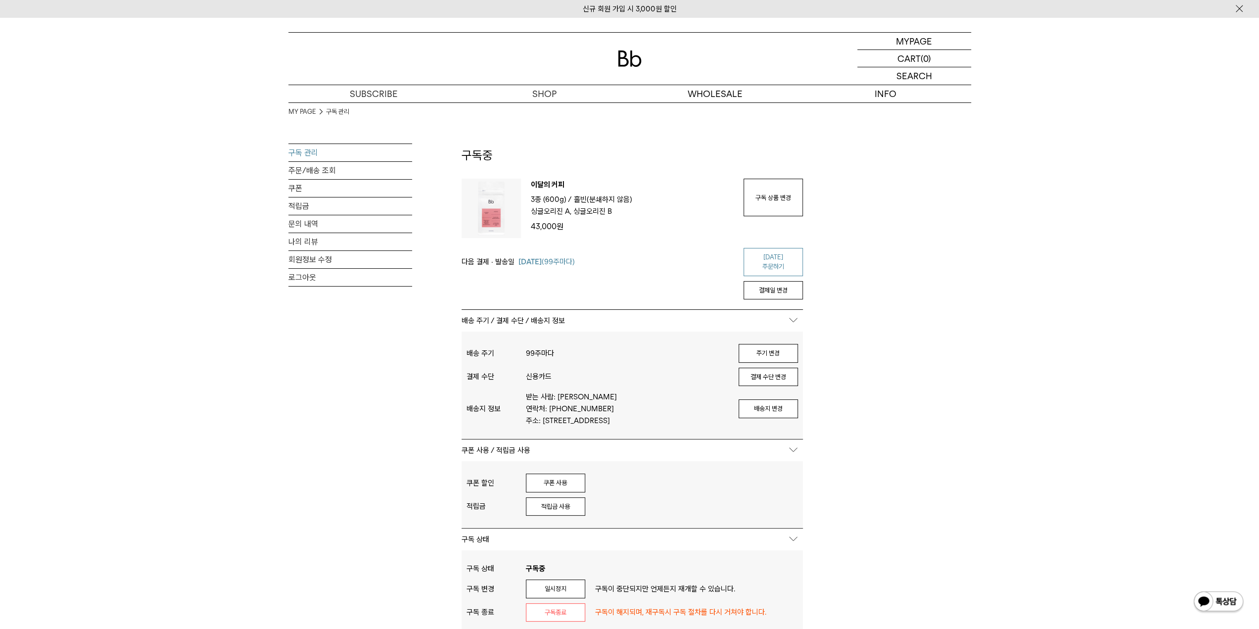
type input "*******"
click at [777, 262] on link "[DATE] 주문하기" at bounding box center [772, 262] width 59 height 28
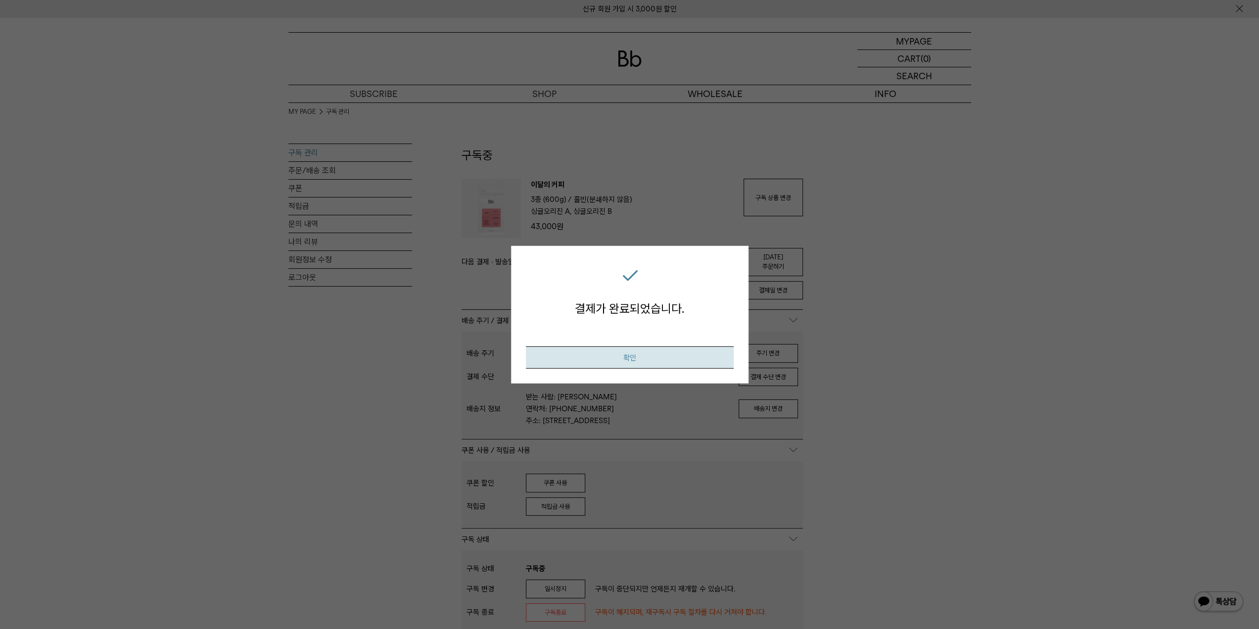
click at [678, 357] on button "확인" at bounding box center [630, 357] width 208 height 22
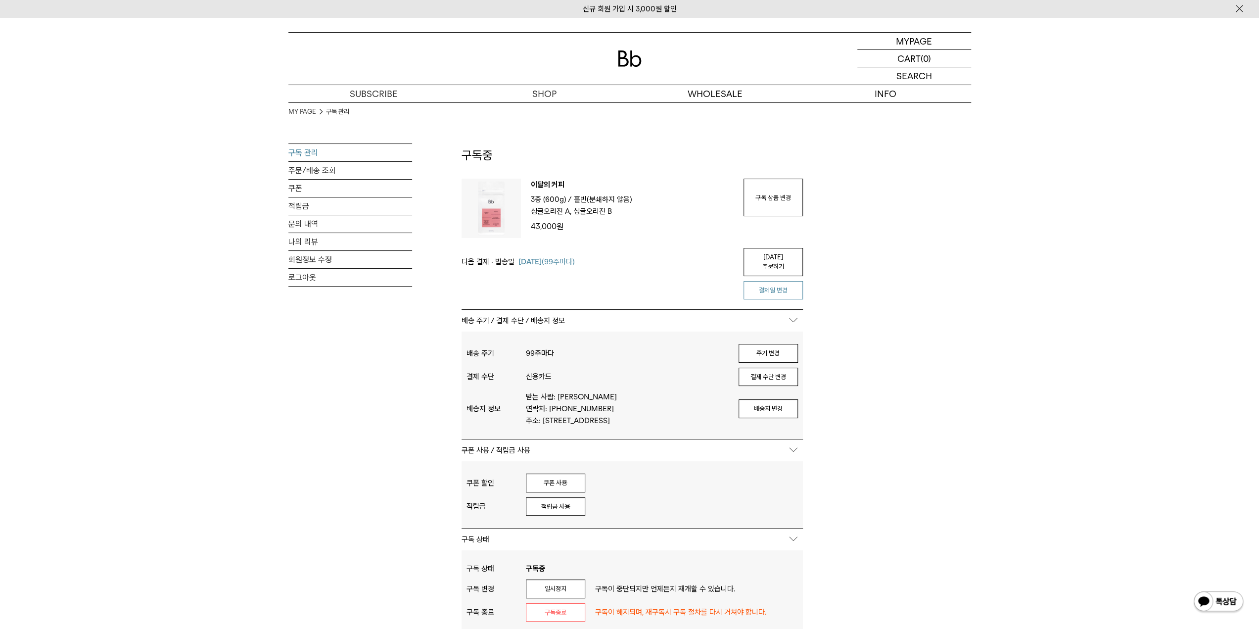
type input "*******"
click at [761, 282] on button "결제일 변경" at bounding box center [772, 290] width 59 height 19
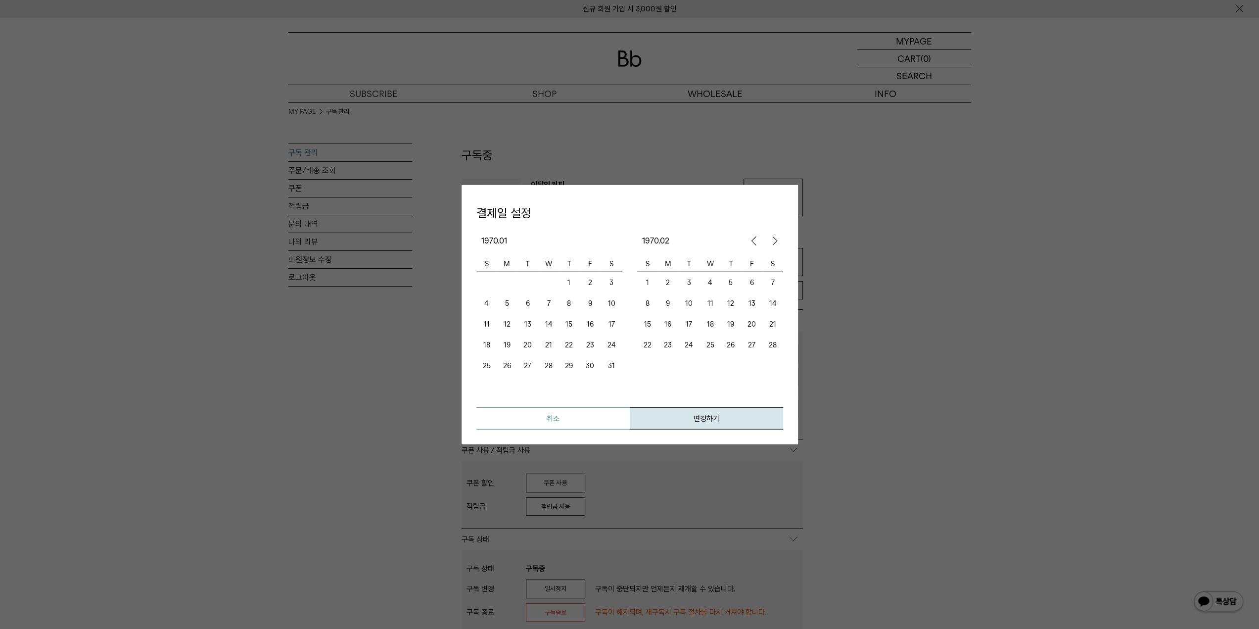
click at [597, 415] on button "취소" at bounding box center [552, 418] width 153 height 22
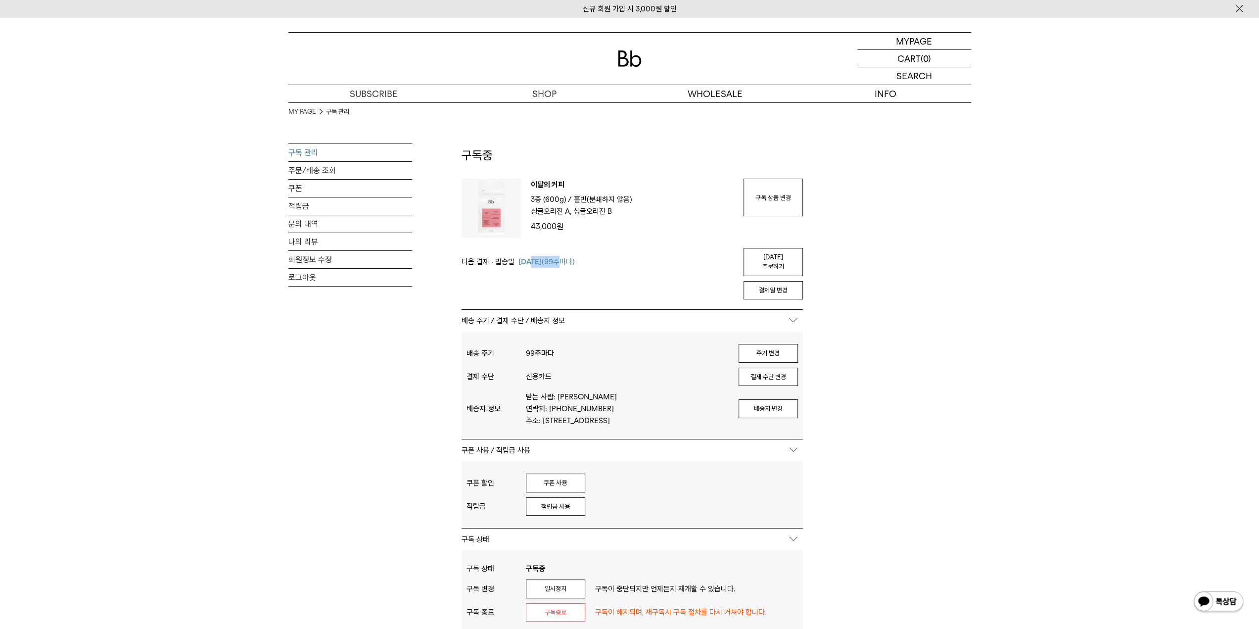
drag, startPoint x: 529, startPoint y: 259, endPoint x: 564, endPoint y: 258, distance: 35.2
click at [564, 258] on span "[DATE] (99주마다)" at bounding box center [546, 262] width 56 height 12
click at [767, 203] on link "구독 상품 변경" at bounding box center [772, 198] width 59 height 38
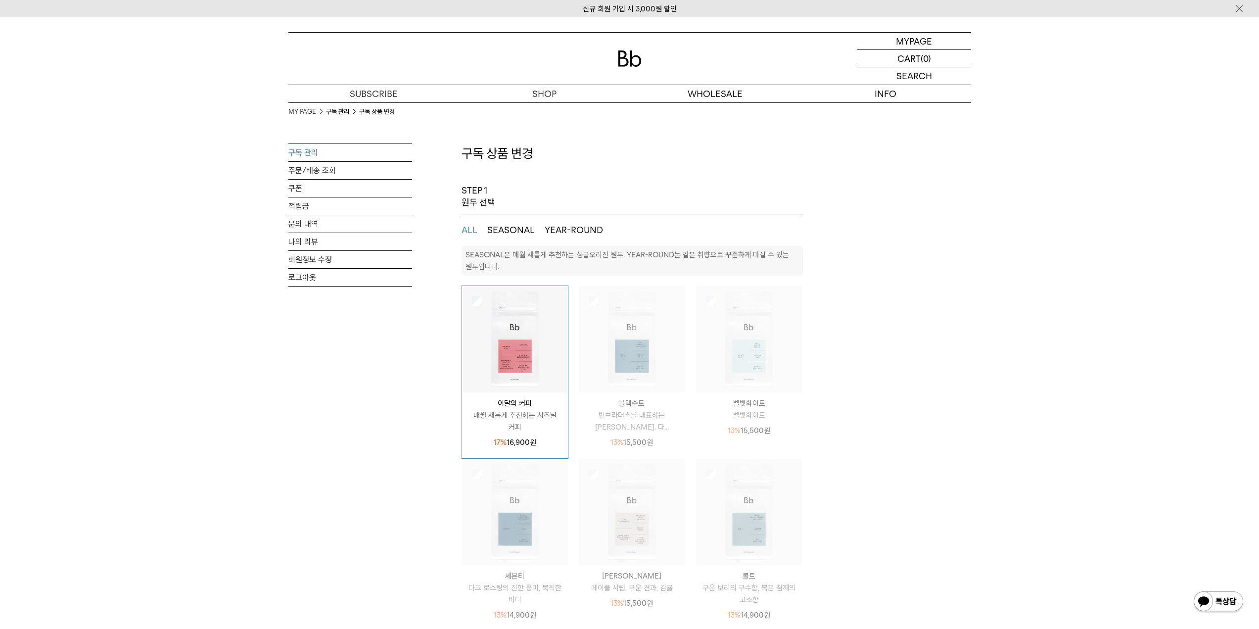
select select "**"
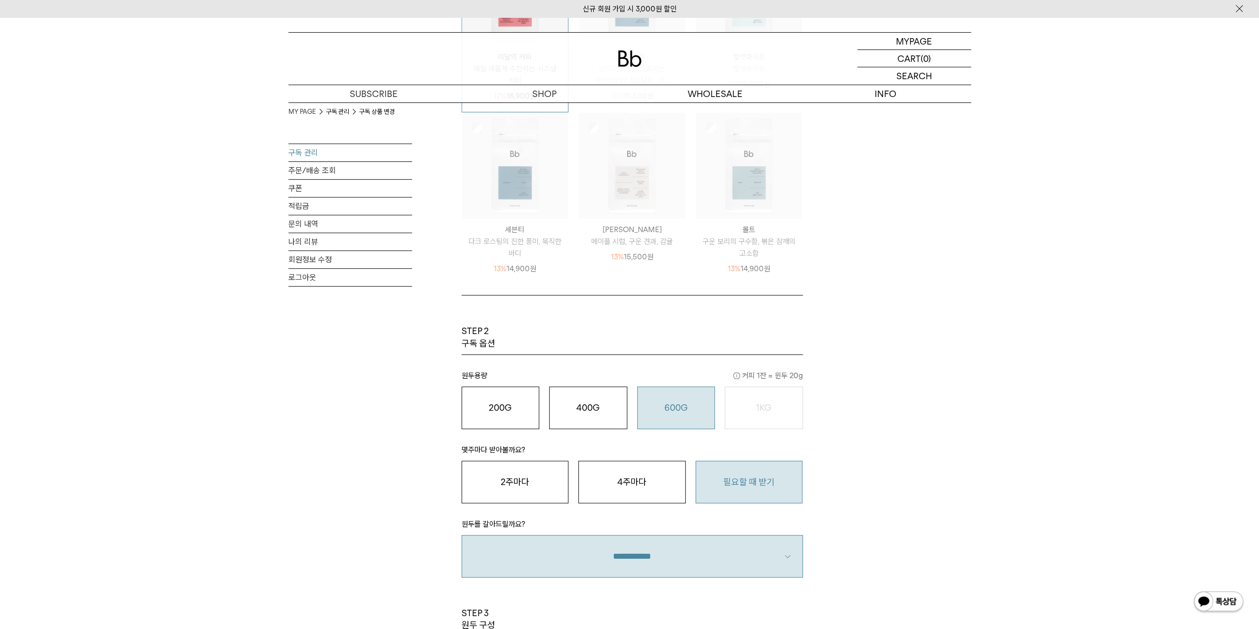
scroll to position [544, 0]
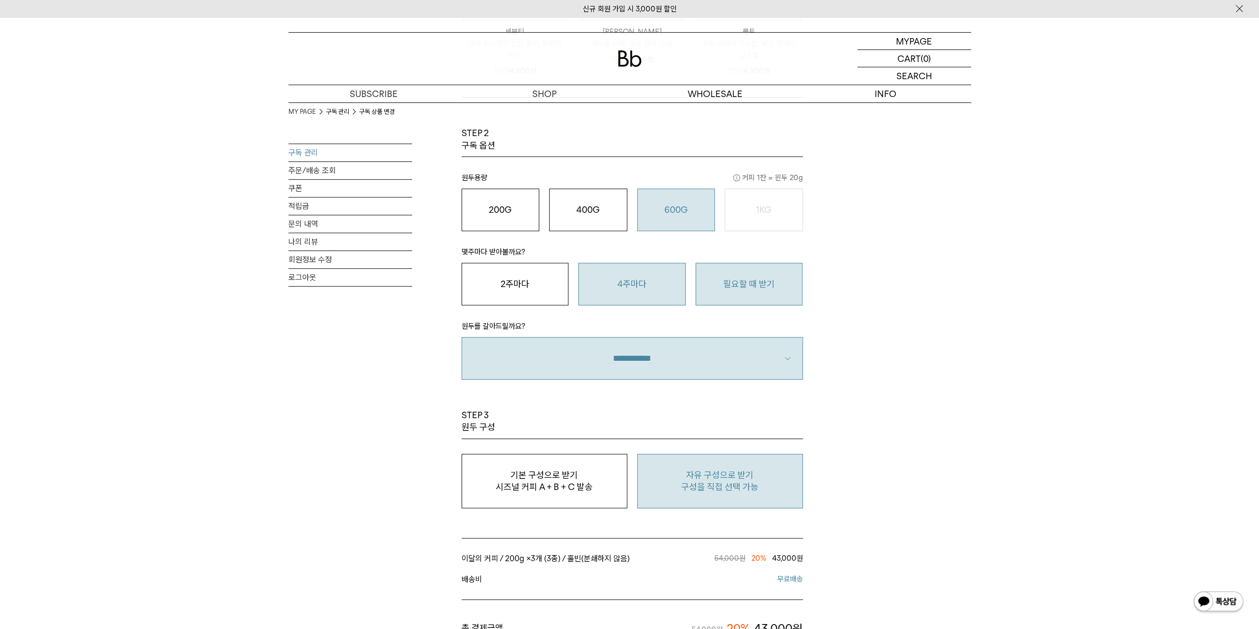
click at [608, 278] on button "4주마다" at bounding box center [631, 284] width 107 height 43
click at [938, 44] on div "MYPAGE 마이페이지" at bounding box center [914, 41] width 114 height 17
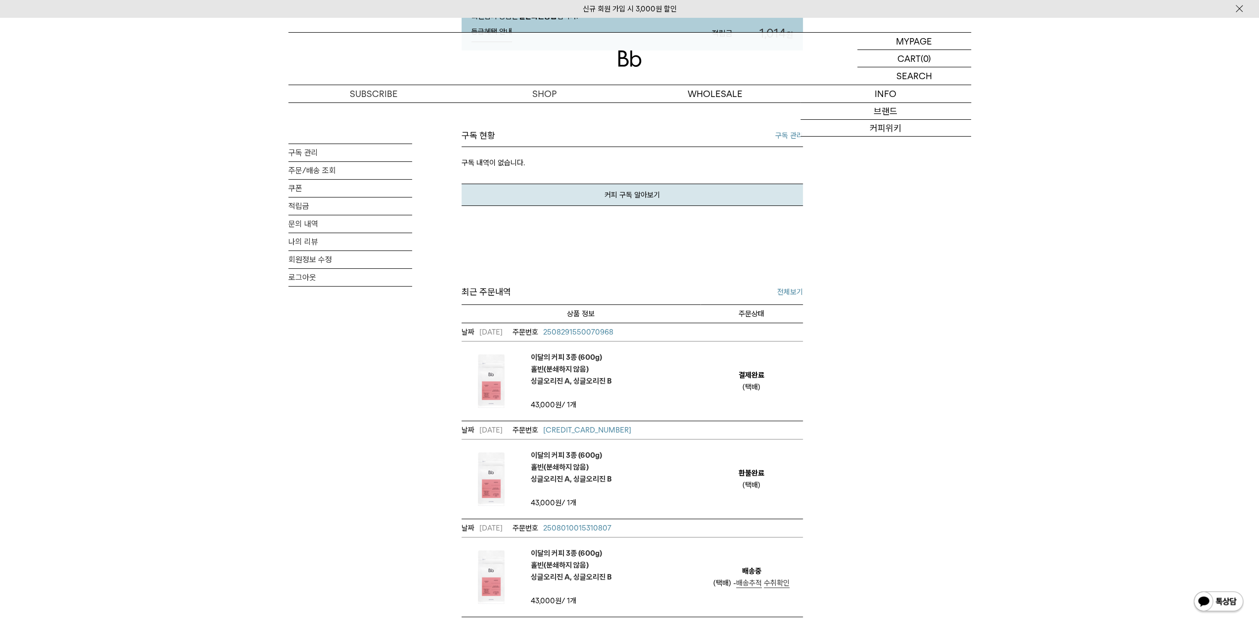
scroll to position [148, 0]
